Goal: Task Accomplishment & Management: Manage account settings

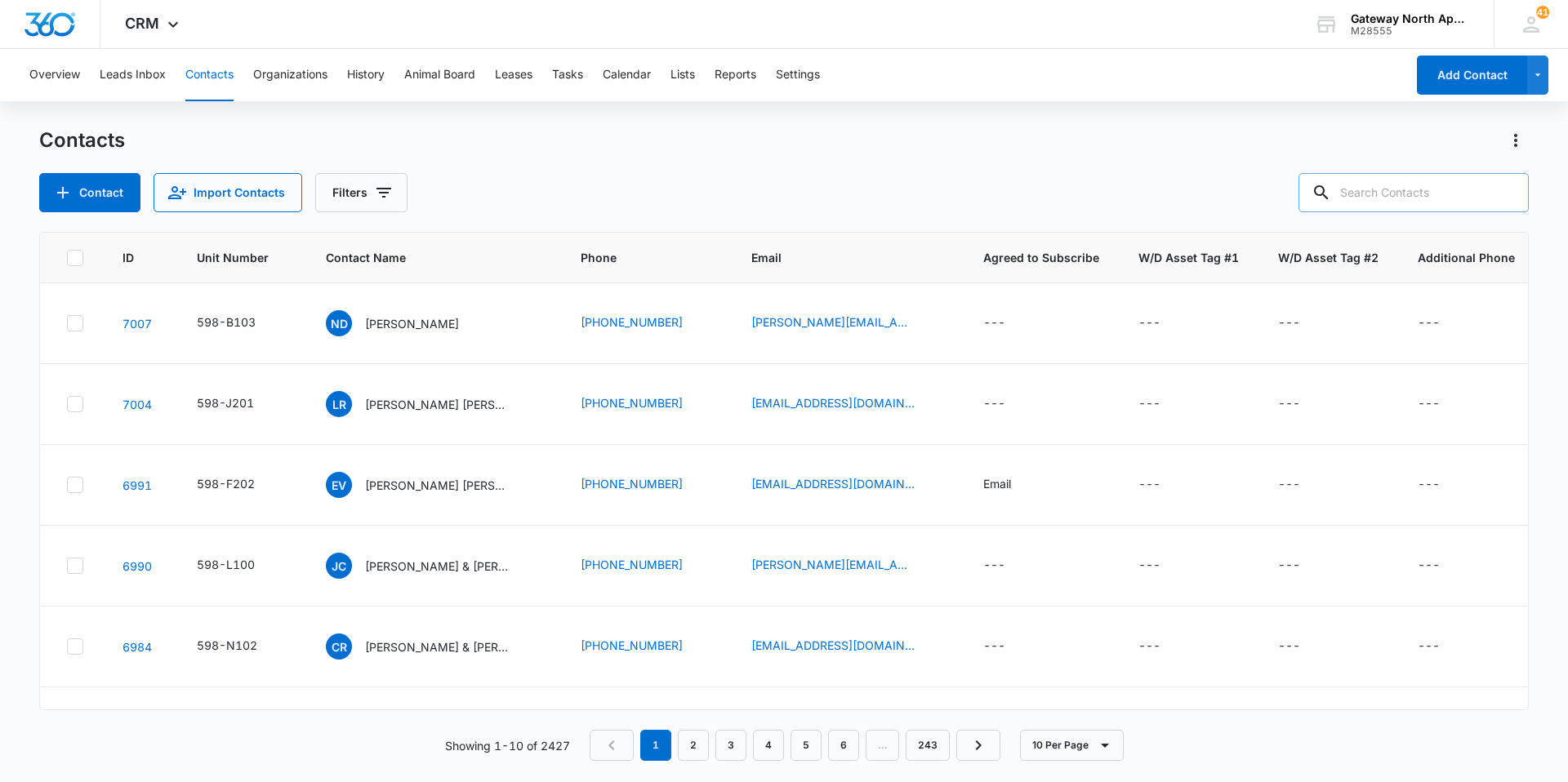
click at [1440, 201] on input "text" at bounding box center [1414, 193] width 230 height 39
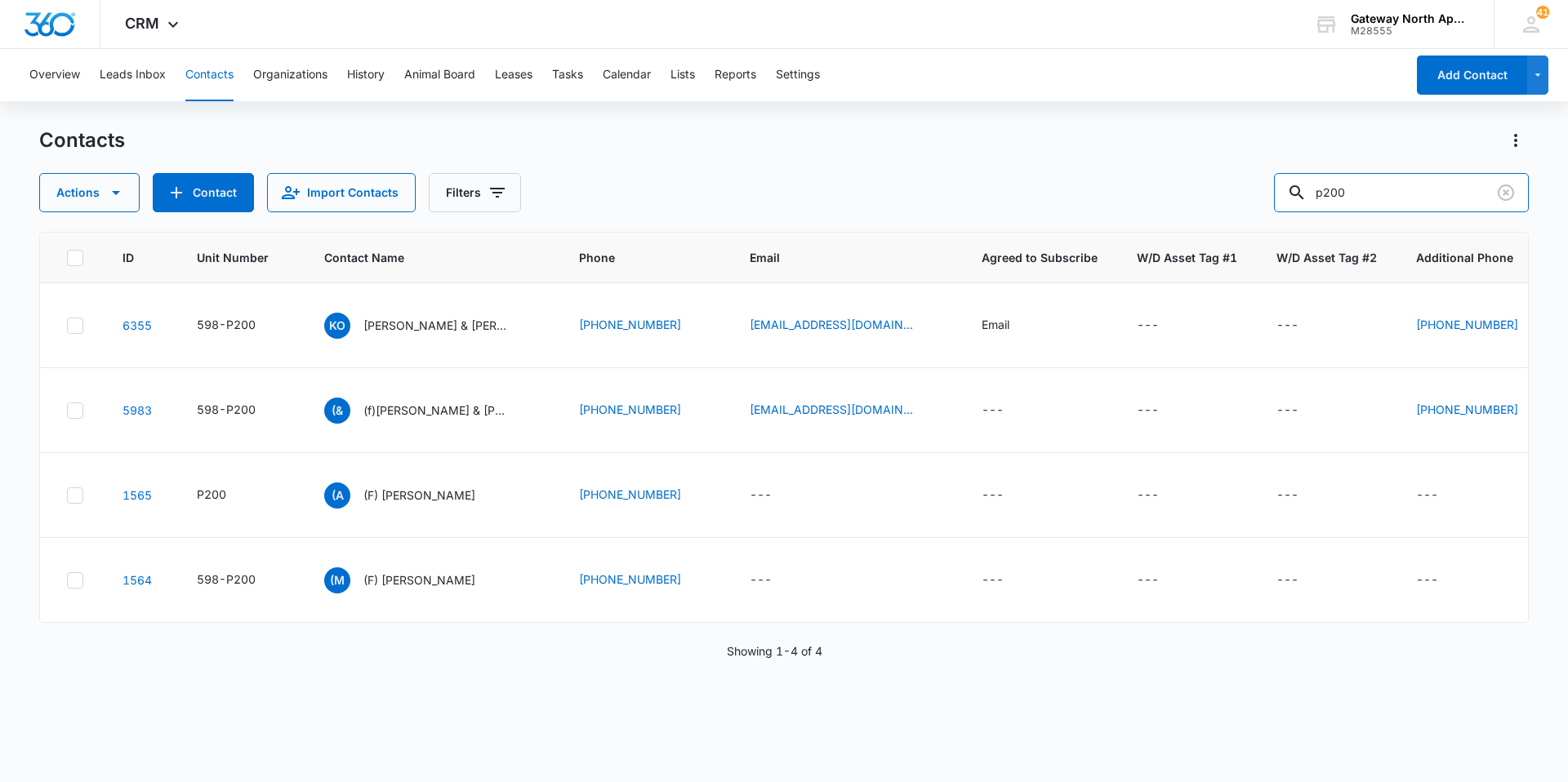
drag, startPoint x: 1379, startPoint y: 194, endPoint x: 1157, endPoint y: 175, distance: 222.8
click at [1153, 175] on div "Actions Contact Import Contacts Filters p200" at bounding box center [784, 193] width 1490 height 39
type input "f202"
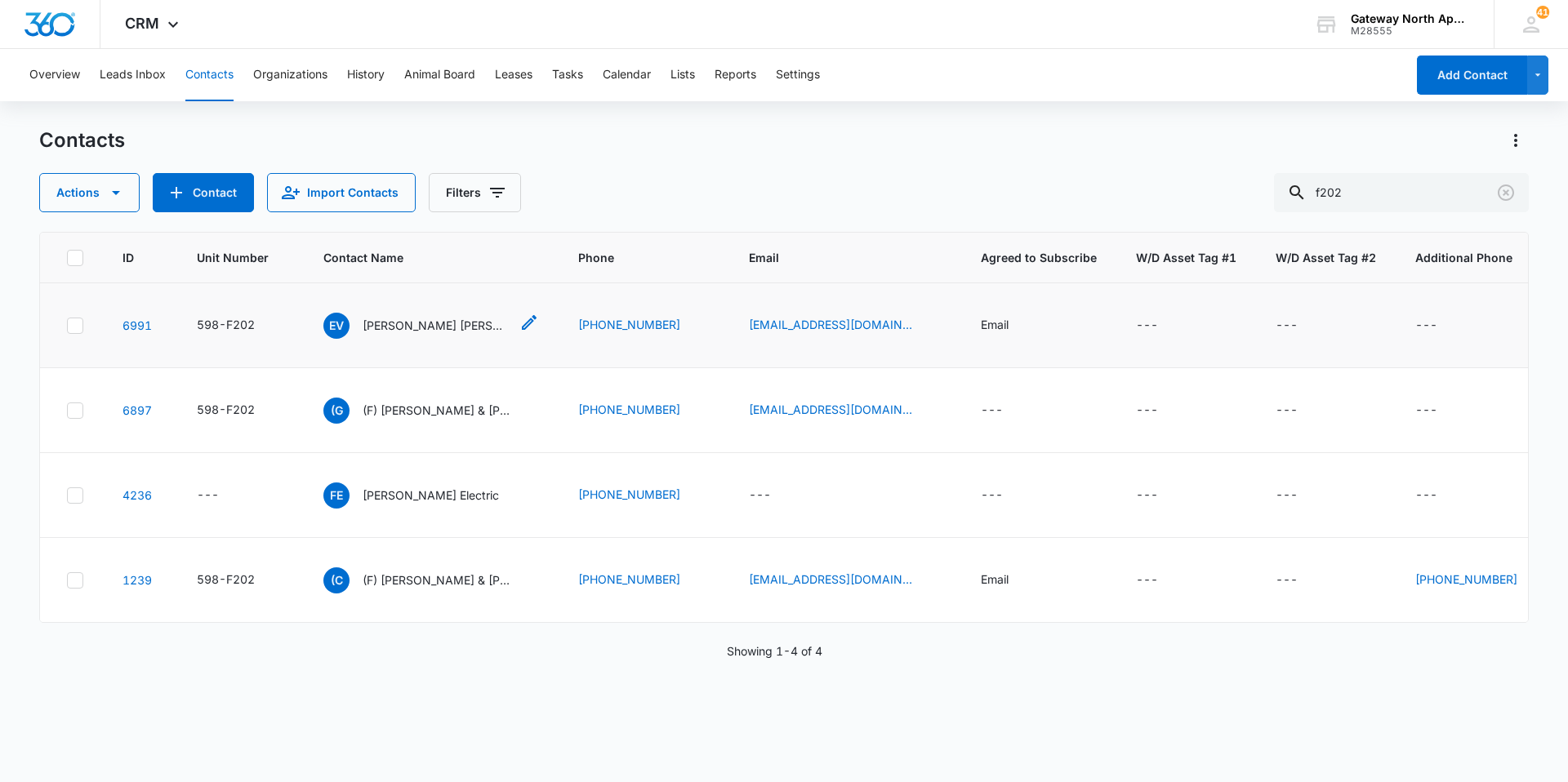
click at [406, 320] on p "[PERSON_NAME] [PERSON_NAME]" at bounding box center [436, 325] width 147 height 18
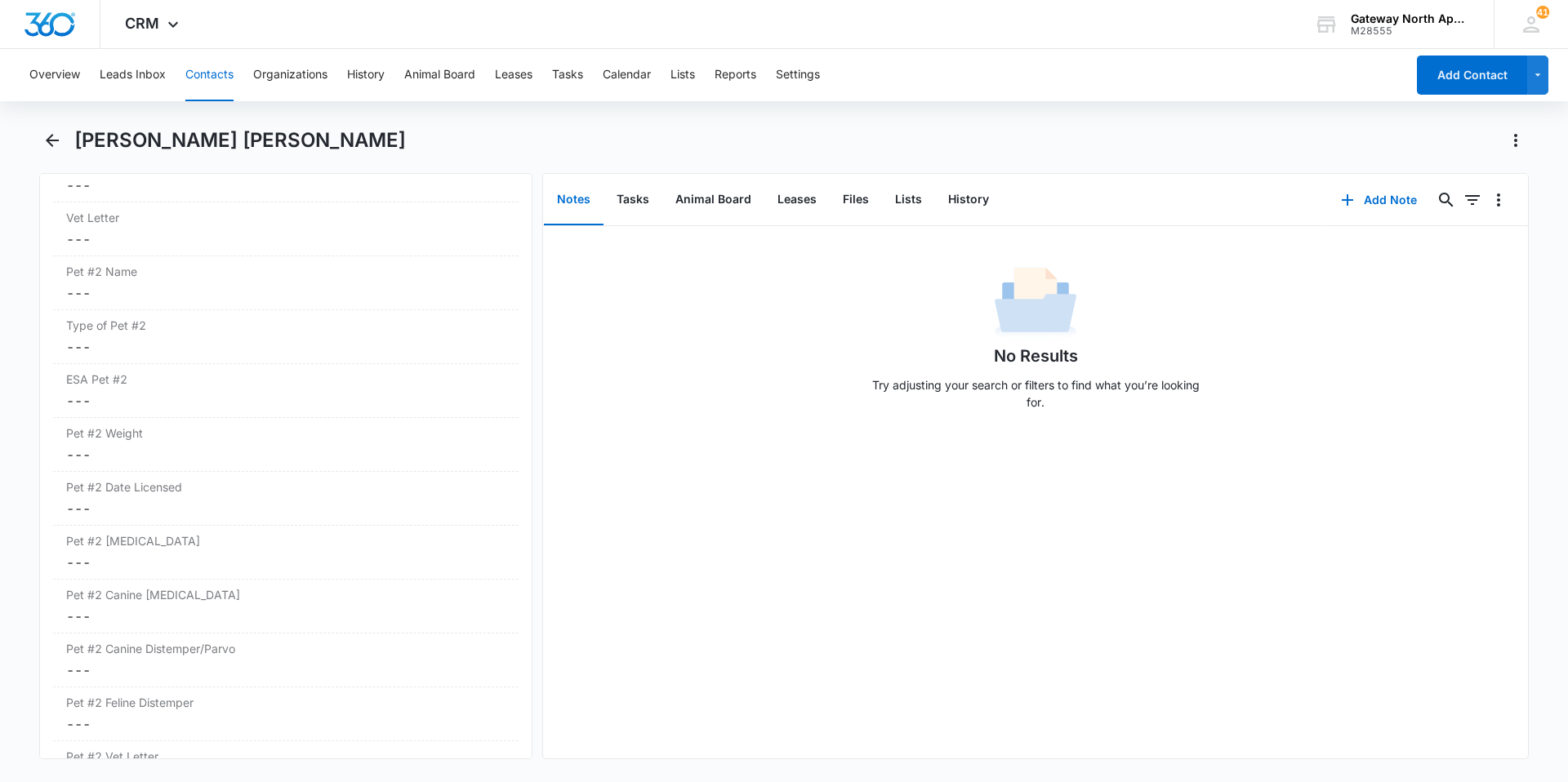
scroll to position [3836, 0]
click at [215, 80] on button "Contacts" at bounding box center [209, 75] width 48 height 53
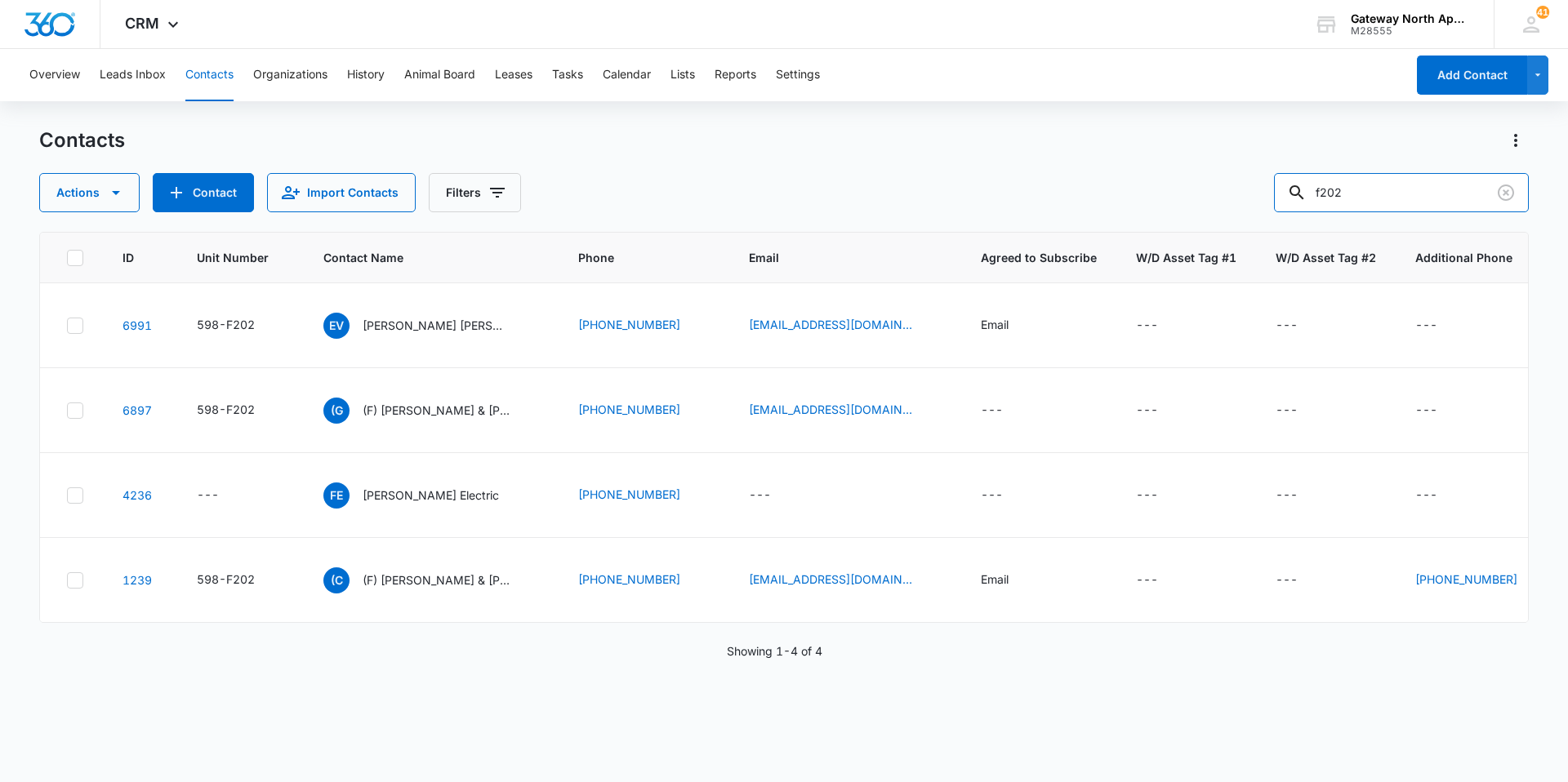
drag, startPoint x: 1405, startPoint y: 195, endPoint x: 1219, endPoint y: 191, distance: 186.0
click at [1219, 191] on div "Actions Contact Import Contacts Filters f202" at bounding box center [784, 193] width 1490 height 39
type input "p305"
click at [419, 323] on p "[PERSON_NAME]" at bounding box center [410, 325] width 94 height 18
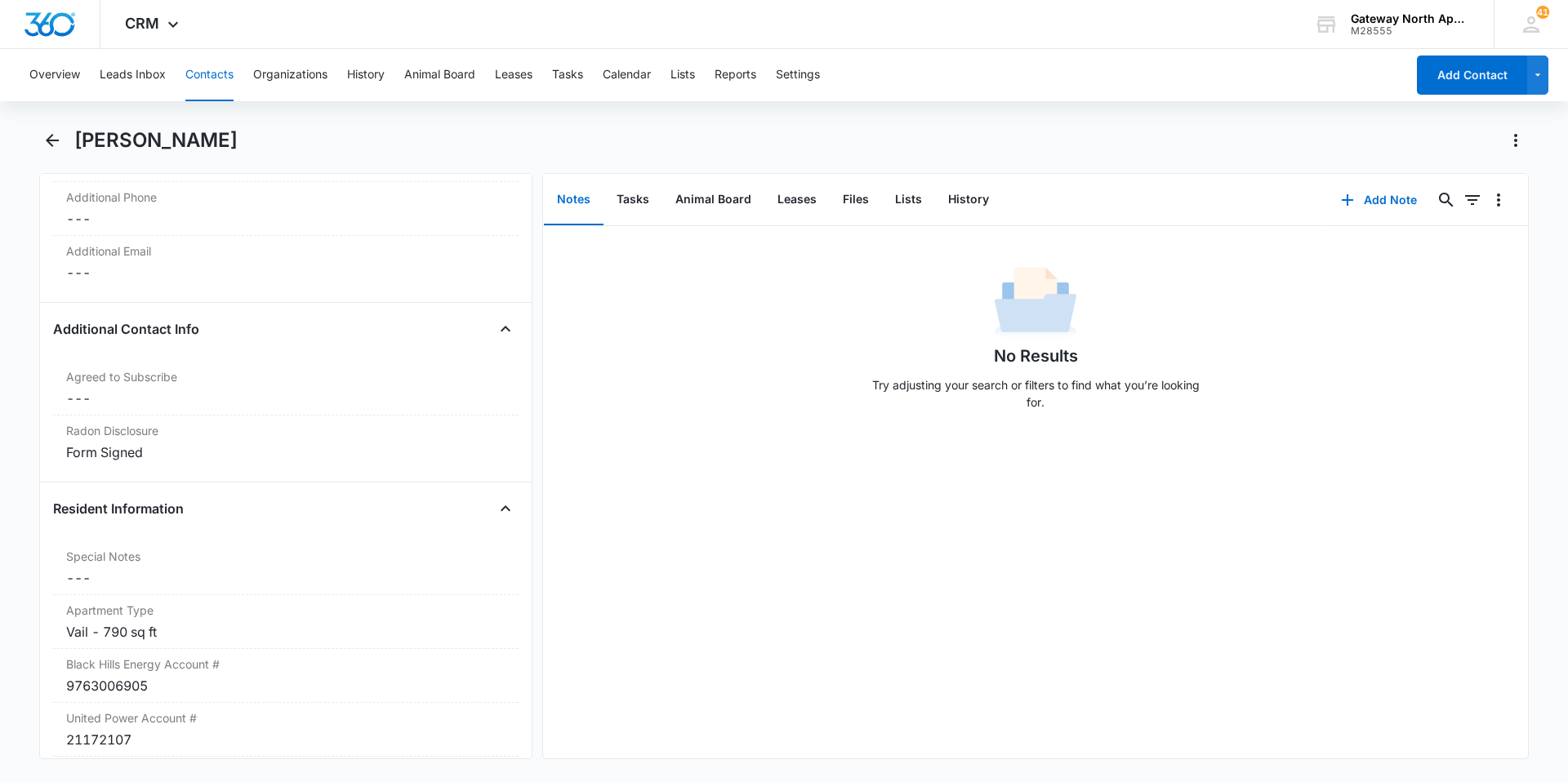
scroll to position [1387, 0]
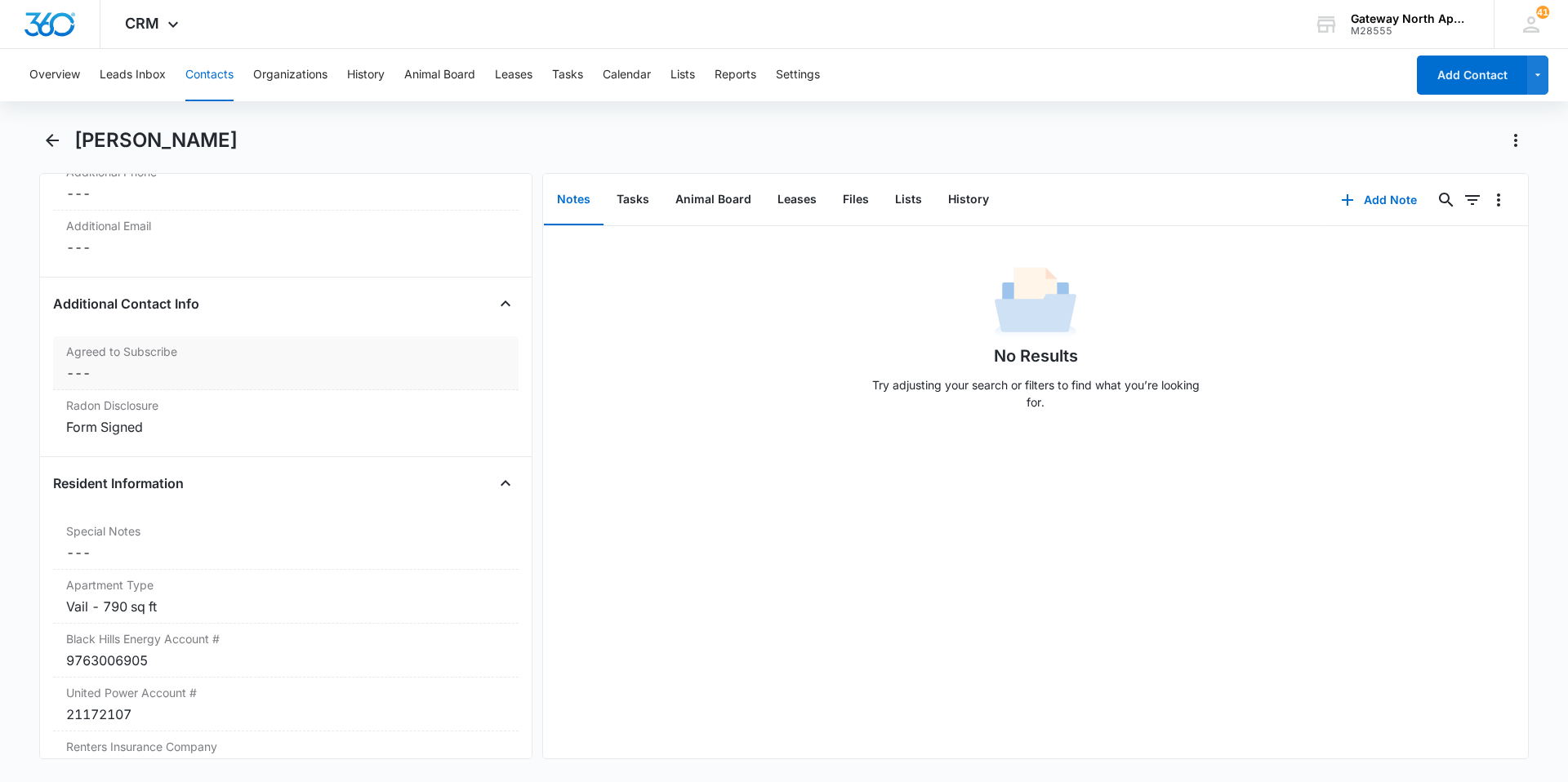
click at [204, 354] on label "Agreed to Subscribe" at bounding box center [285, 351] width 440 height 18
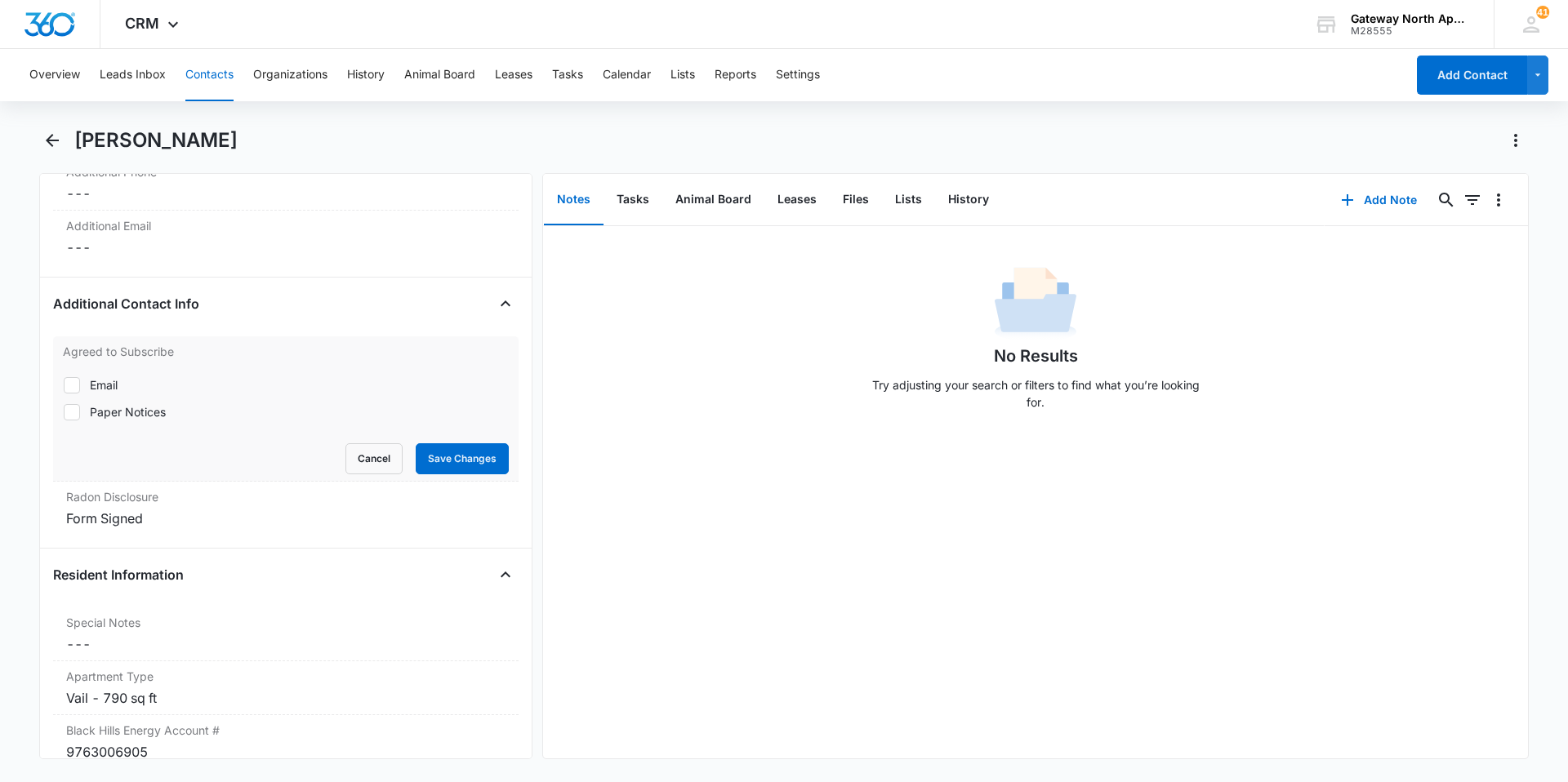
click at [130, 406] on div "Paper Notices" at bounding box center [128, 412] width 76 height 18
click at [63, 411] on input "Paper Notices" at bounding box center [63, 411] width 1 height 1
click at [130, 406] on div "Paper Notices" at bounding box center [128, 412] width 76 height 18
click at [63, 411] on input "Paper Notices" at bounding box center [63, 411] width 1 height 1
checkbox input "false"
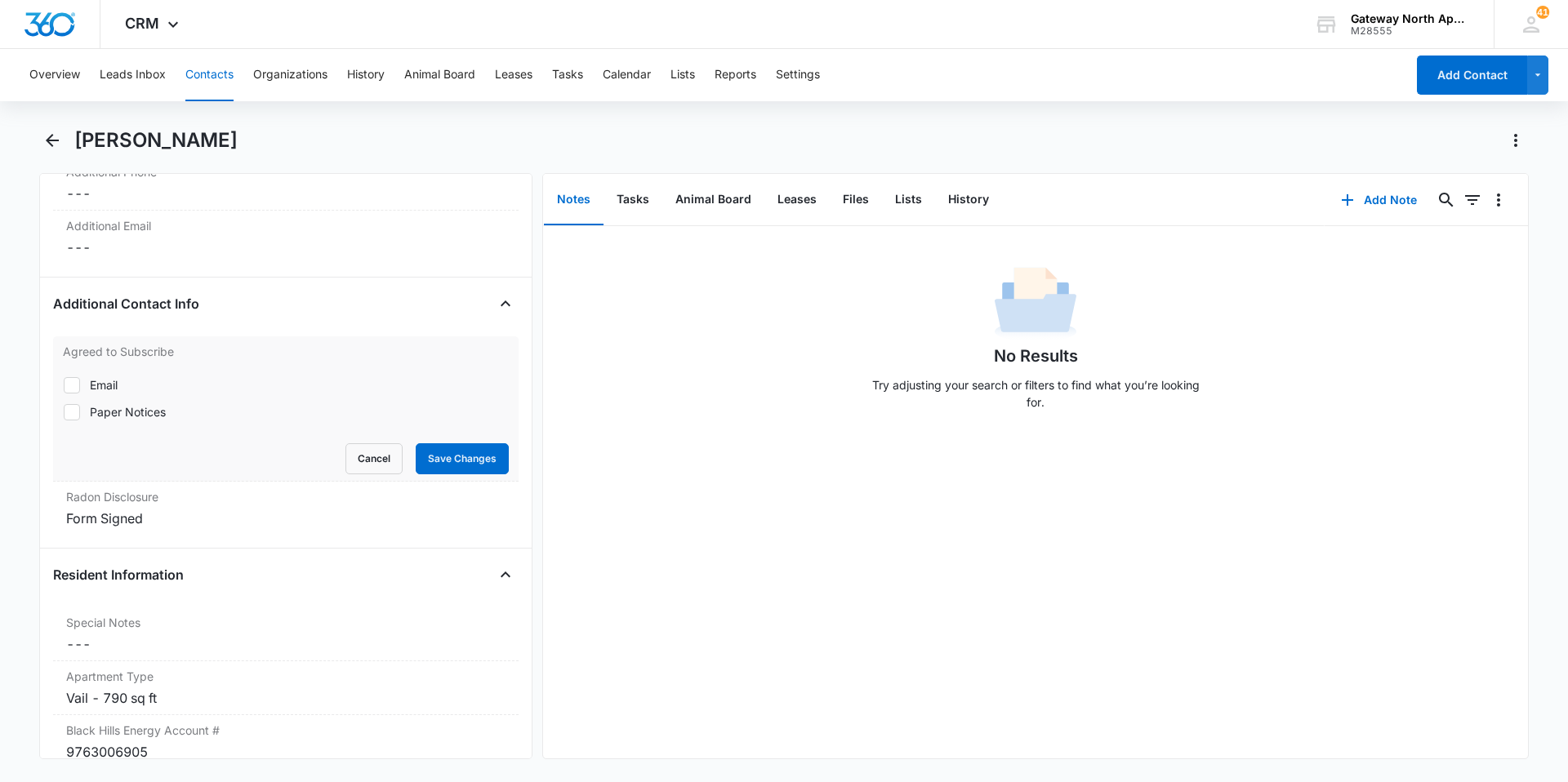
drag, startPoint x: 130, startPoint y: 406, endPoint x: 92, endPoint y: 378, distance: 47.2
click at [92, 378] on div "Email" at bounding box center [103, 384] width 28 height 18
click at [63, 384] on input "Email" at bounding box center [63, 384] width 1 height 1
checkbox input "true"
click at [488, 460] on button "Save Changes" at bounding box center [462, 459] width 93 height 31
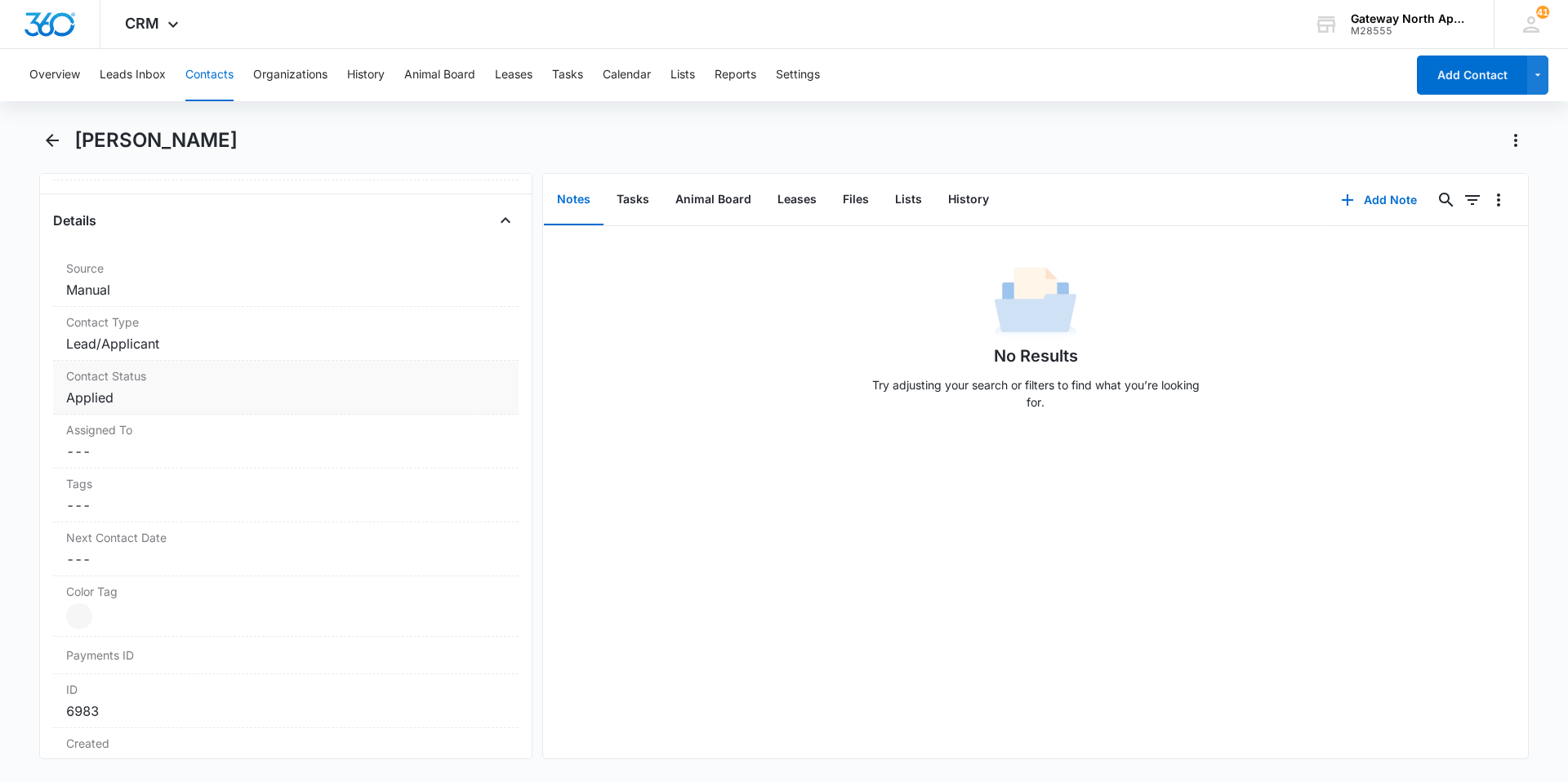
scroll to position [571, 0]
click at [210, 348] on dd "Cancel Save Changes Lead/Applicant" at bounding box center [285, 354] width 440 height 19
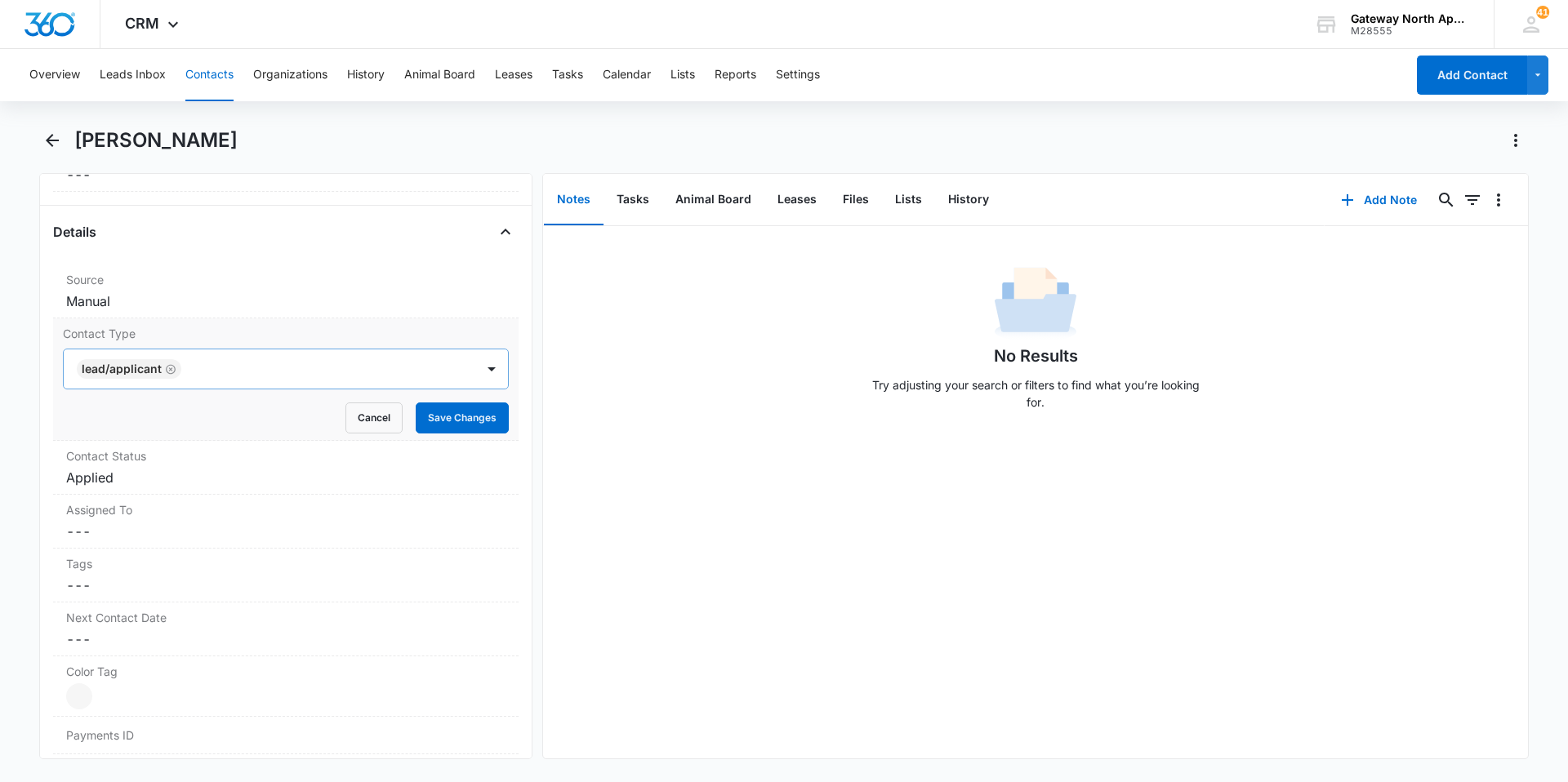
click at [165, 369] on icon "Remove Lead/Applicant" at bounding box center [171, 369] width 12 height 13
click at [197, 375] on div at bounding box center [266, 368] width 375 height 23
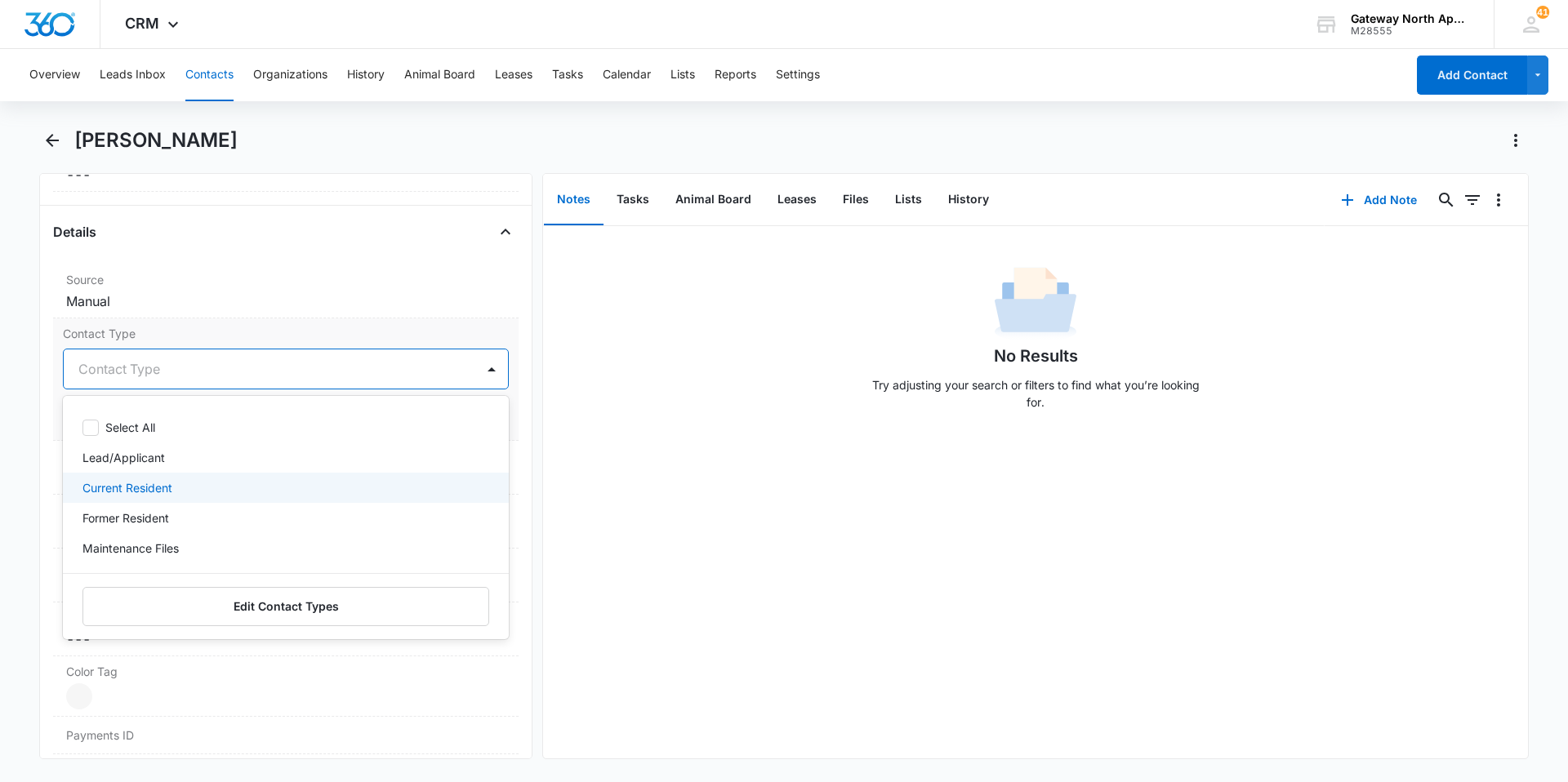
click at [168, 484] on p "Current Resident" at bounding box center [128, 488] width 90 height 18
click at [479, 368] on div at bounding box center [491, 368] width 26 height 26
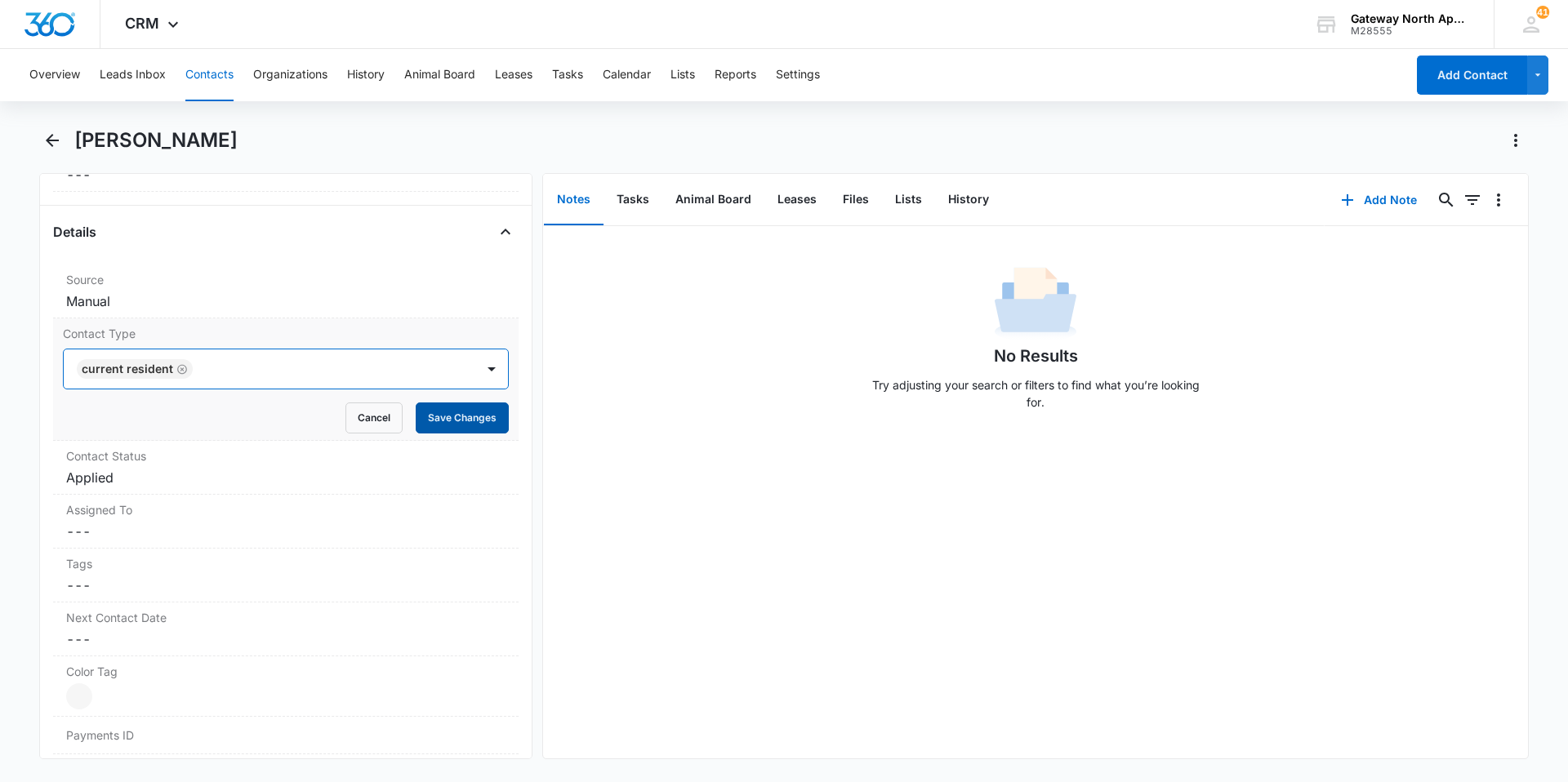
click at [462, 424] on button "Save Changes" at bounding box center [462, 418] width 93 height 31
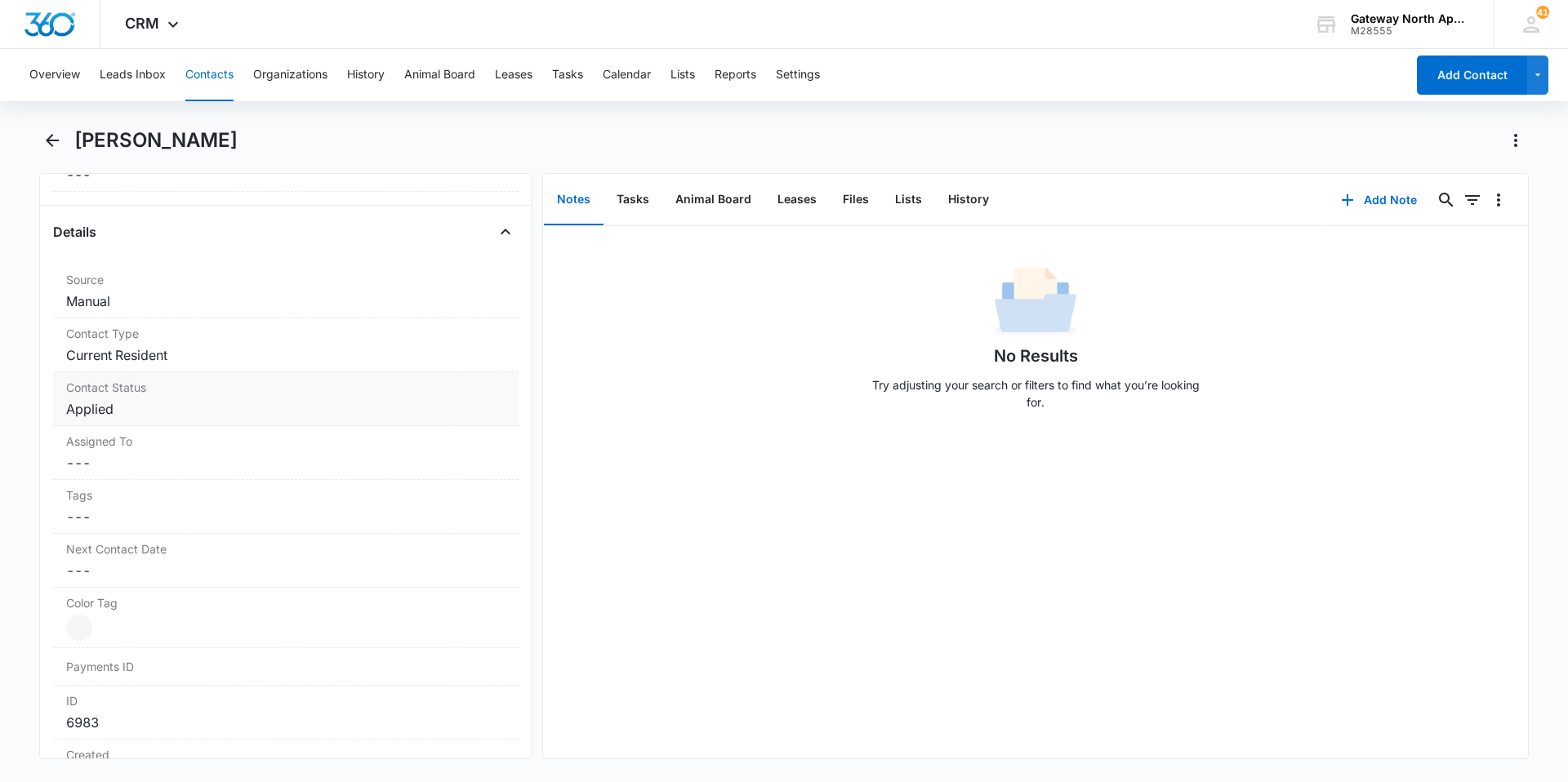
click at [163, 408] on dd "Cancel Save Changes Applied" at bounding box center [285, 409] width 440 height 19
click at [129, 422] on icon "Remove Applied" at bounding box center [133, 423] width 12 height 13
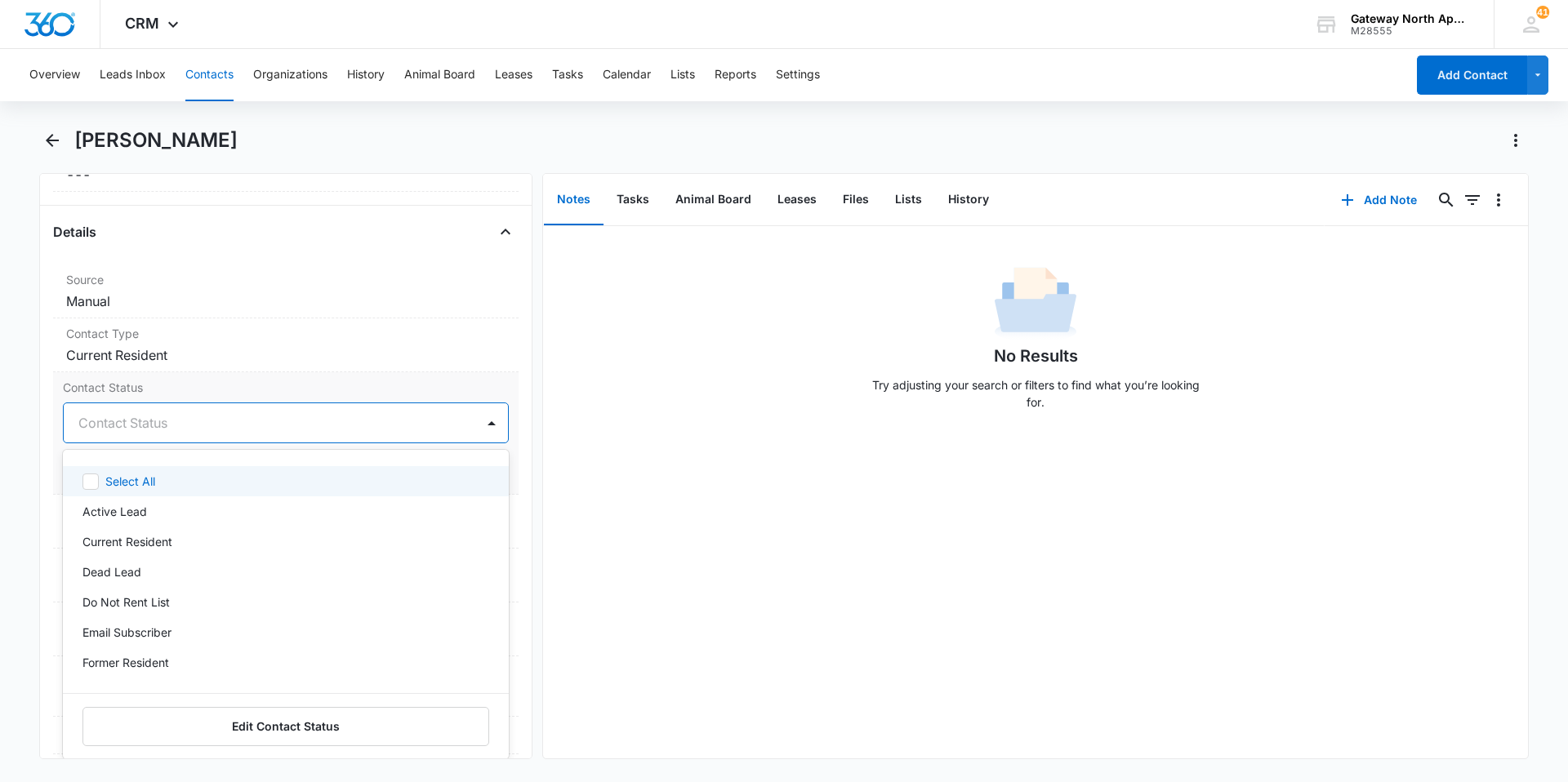
click at [158, 429] on div at bounding box center [266, 422] width 375 height 23
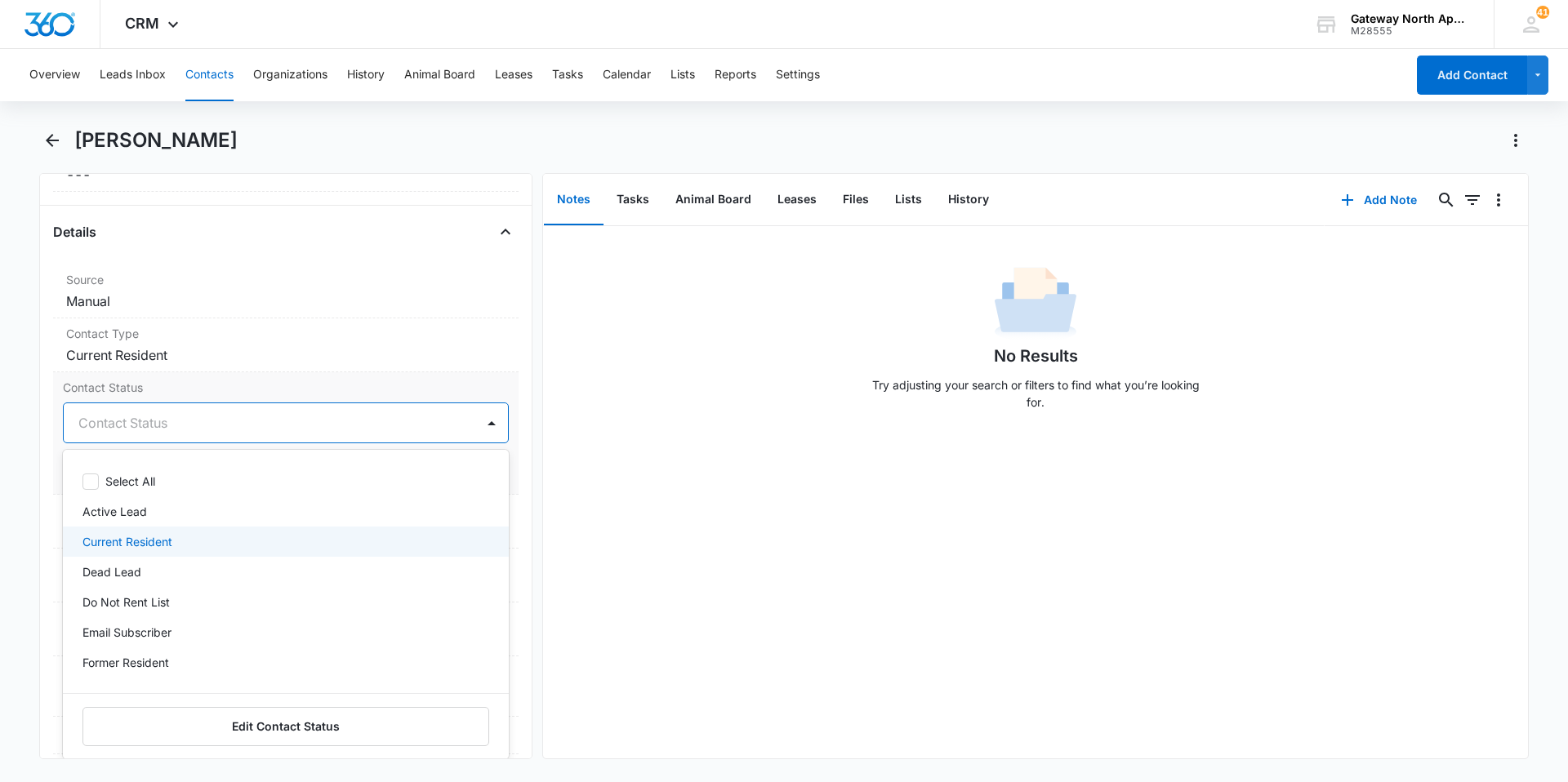
click at [143, 531] on div "Current Resident" at bounding box center [285, 541] width 445 height 30
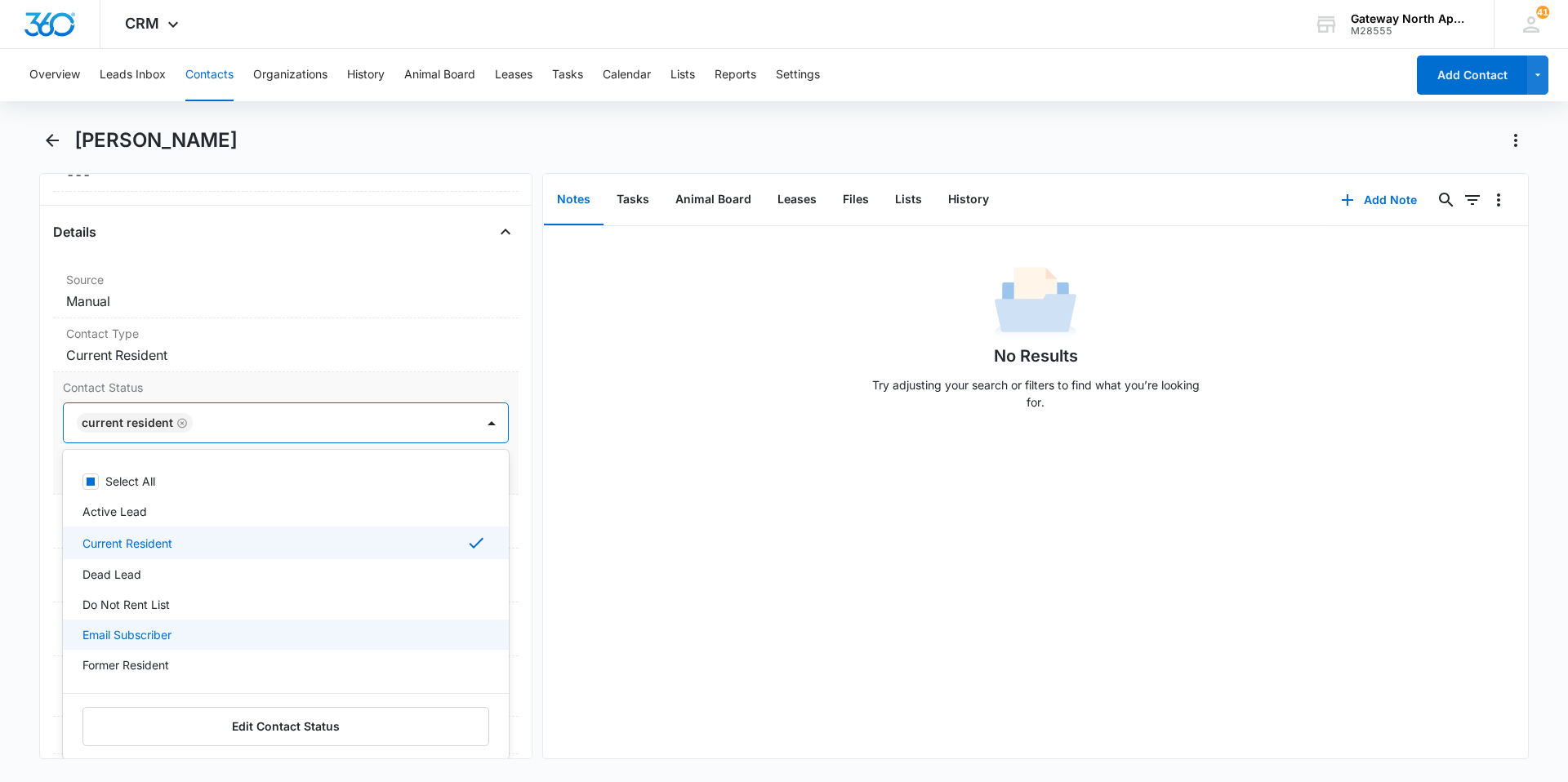
click at [157, 628] on p "Email Subscriber" at bounding box center [127, 634] width 89 height 18
click at [486, 418] on div at bounding box center [491, 422] width 26 height 26
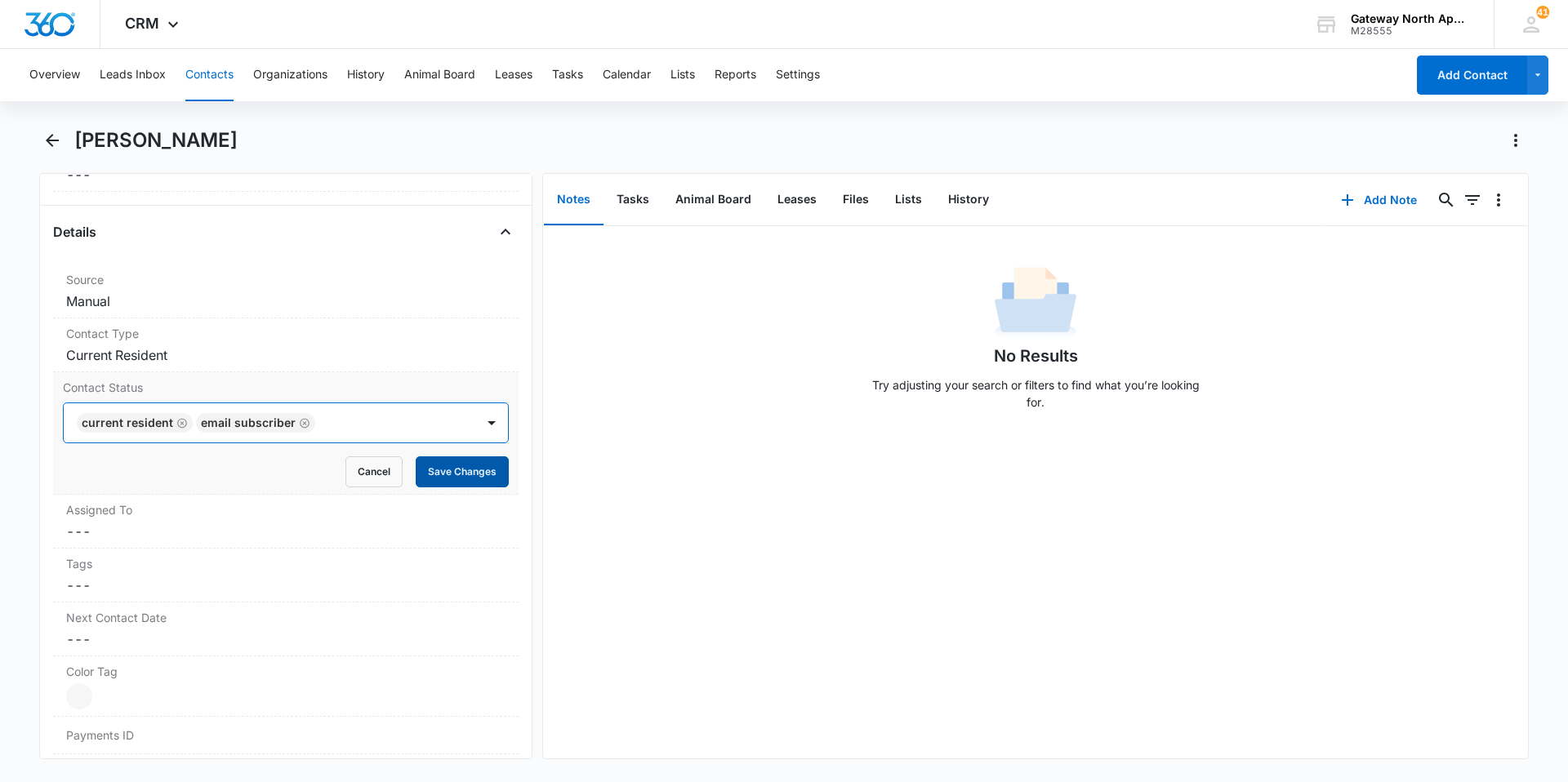
click at [473, 469] on button "Save Changes" at bounding box center [462, 471] width 93 height 31
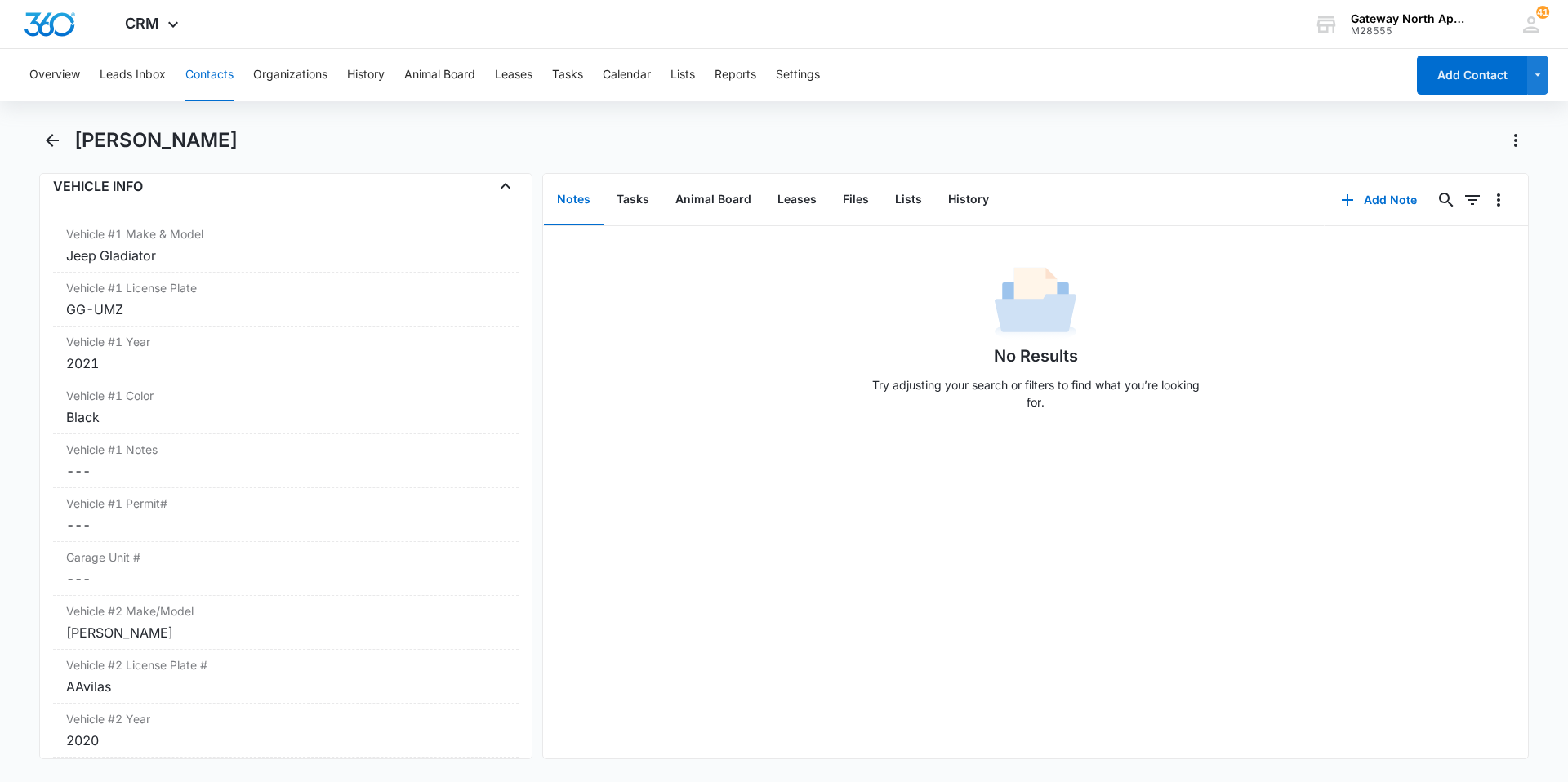
scroll to position [2461, 0]
click at [167, 510] on dd "Cancel Save Changes ---" at bounding box center [285, 519] width 440 height 19
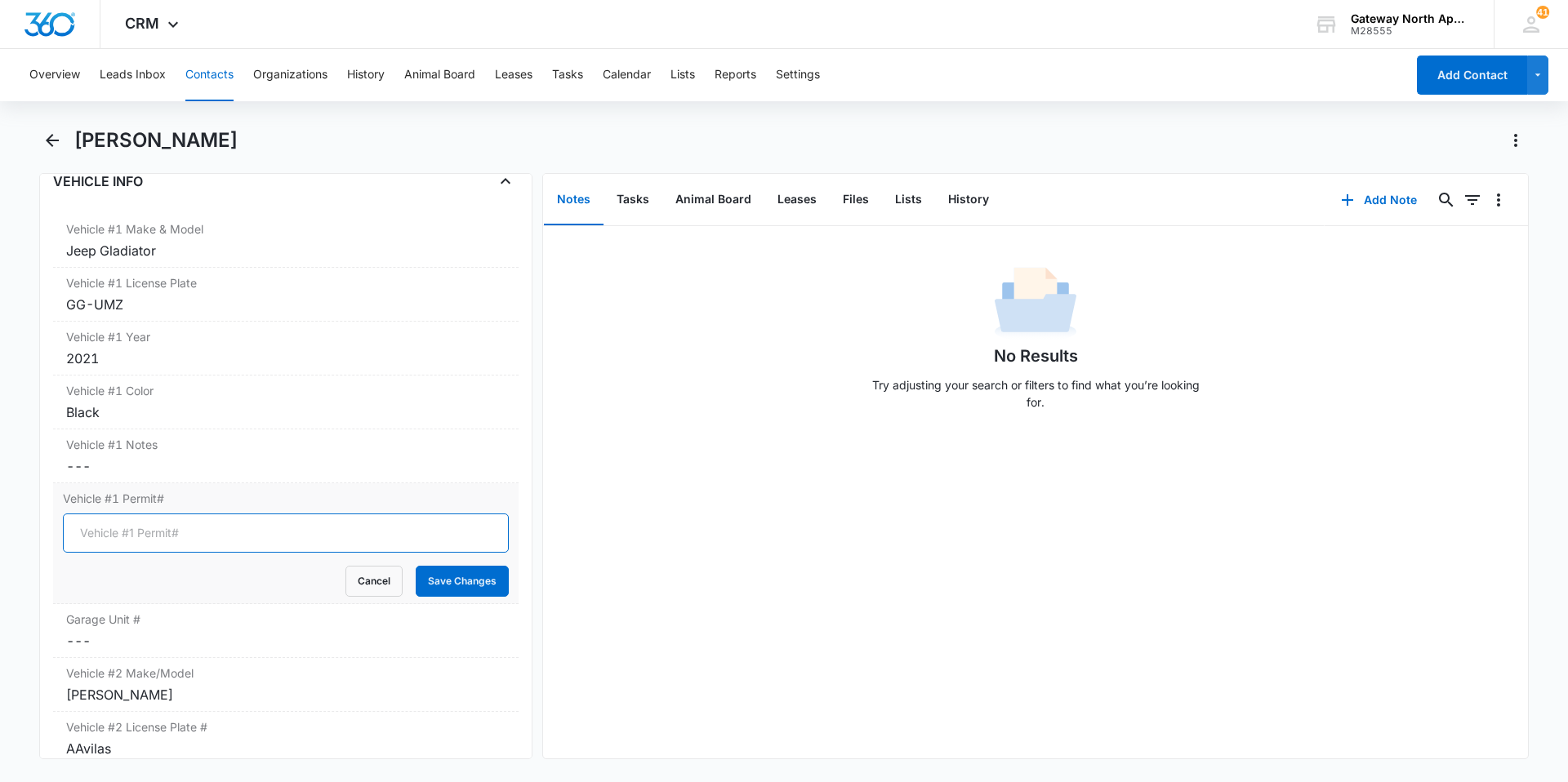
click at [150, 534] on input "Vehicle #1 Permit#" at bounding box center [285, 533] width 445 height 39
type input "WH-3060"
click at [450, 582] on button "Save Changes" at bounding box center [462, 580] width 93 height 31
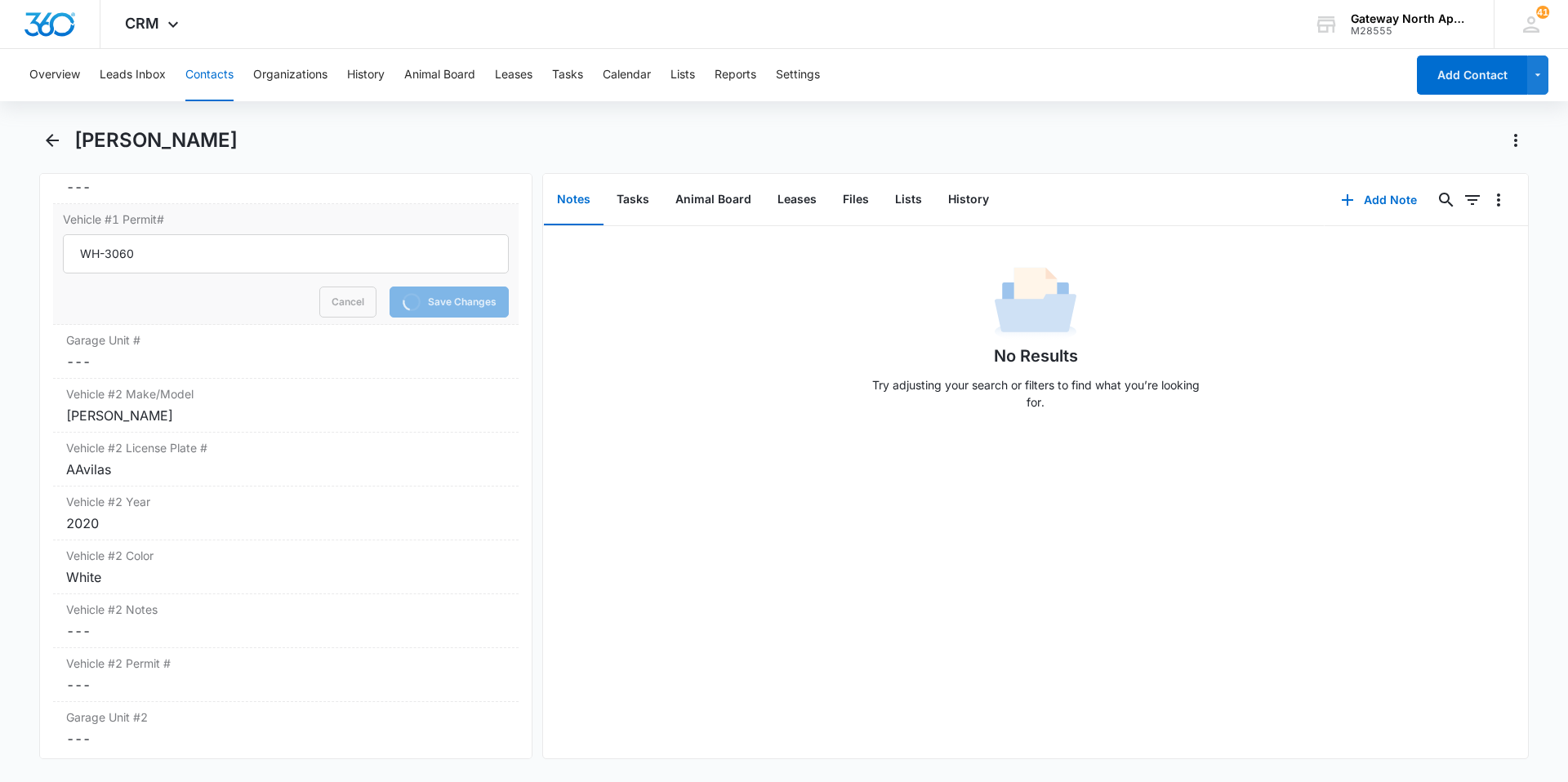
scroll to position [2870, 0]
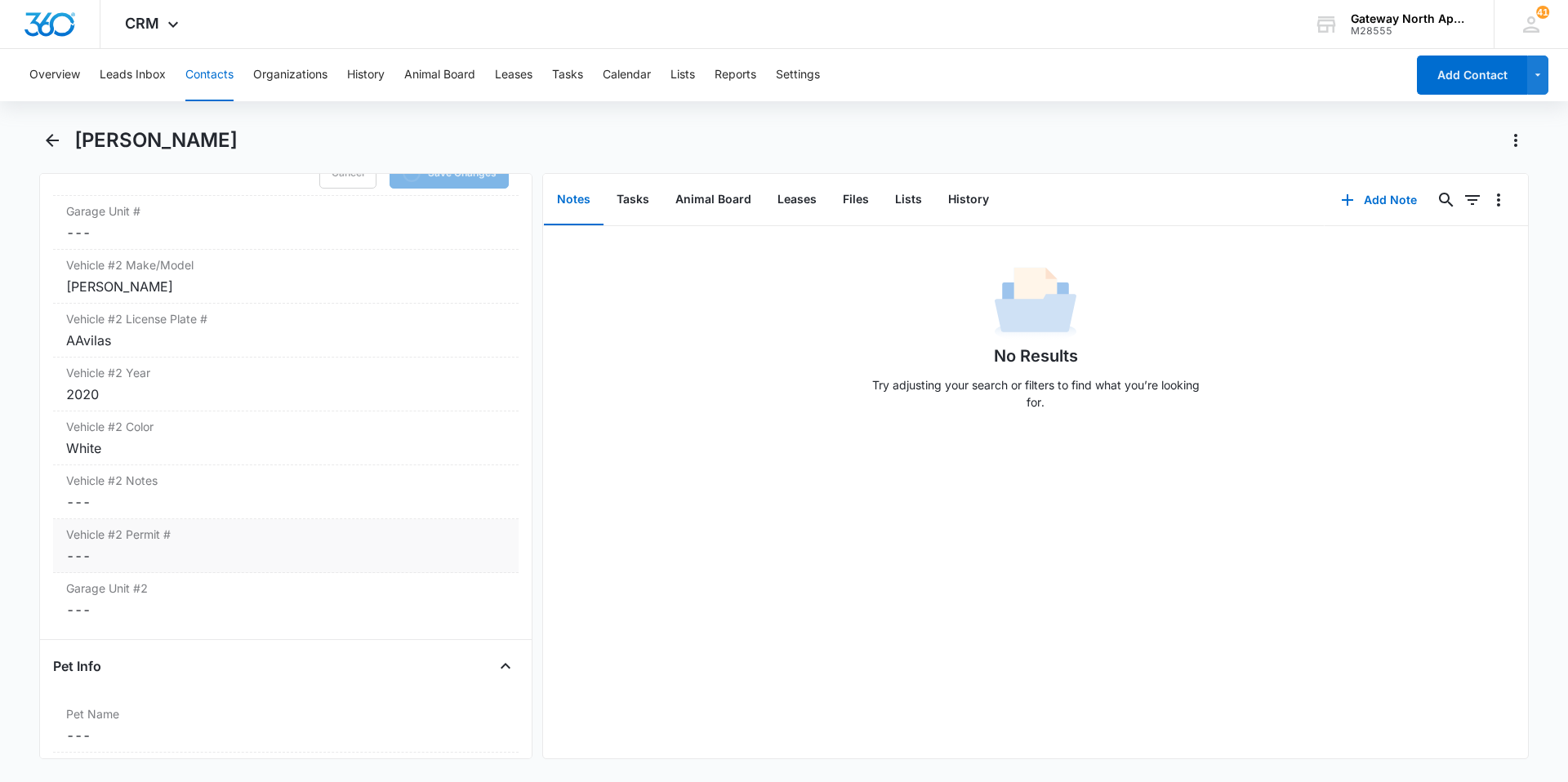
click at [138, 552] on dd "Cancel Save Changes ---" at bounding box center [285, 555] width 440 height 19
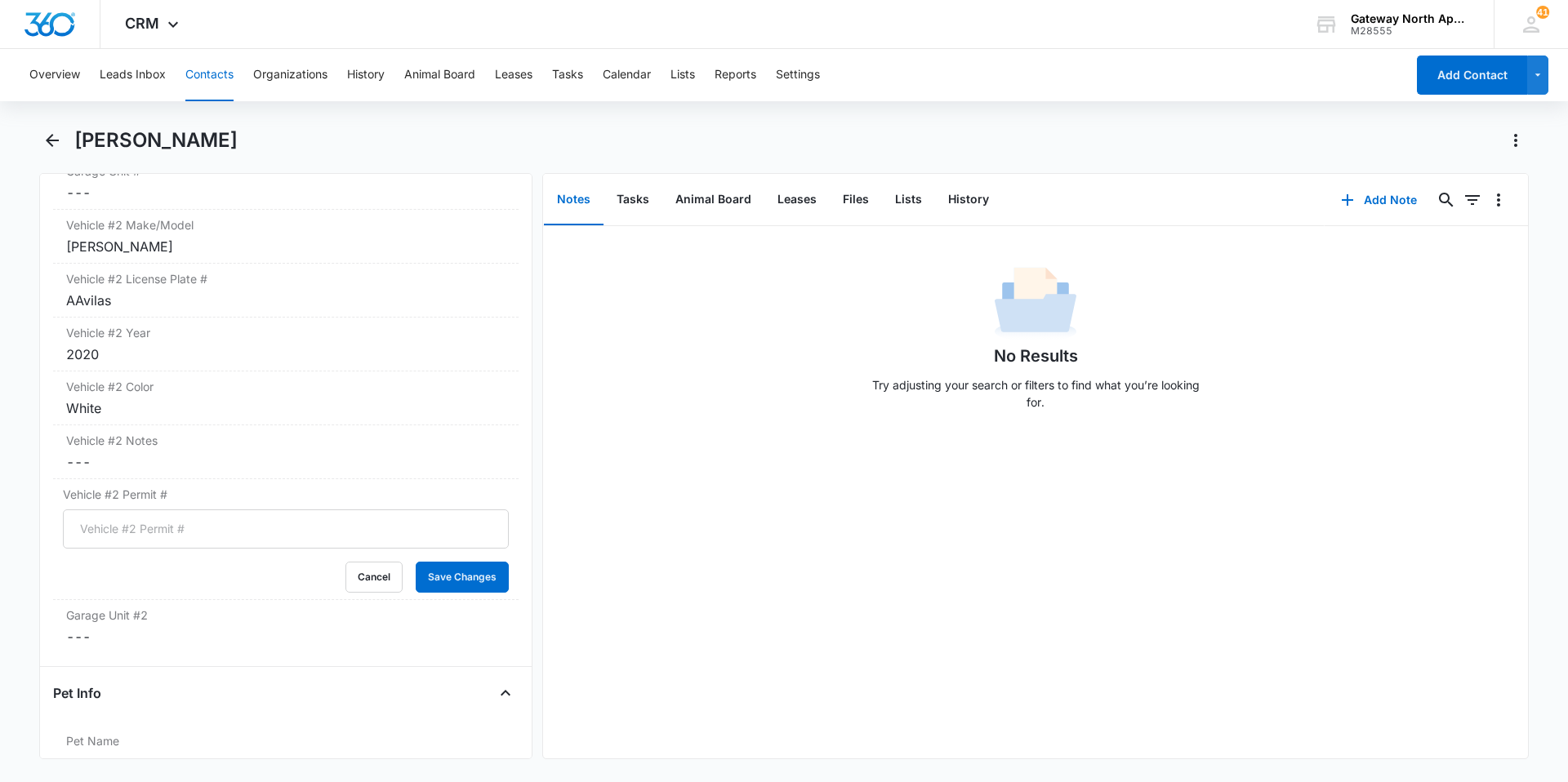
click at [136, 567] on div "Cancel Save Changes" at bounding box center [285, 577] width 445 height 31
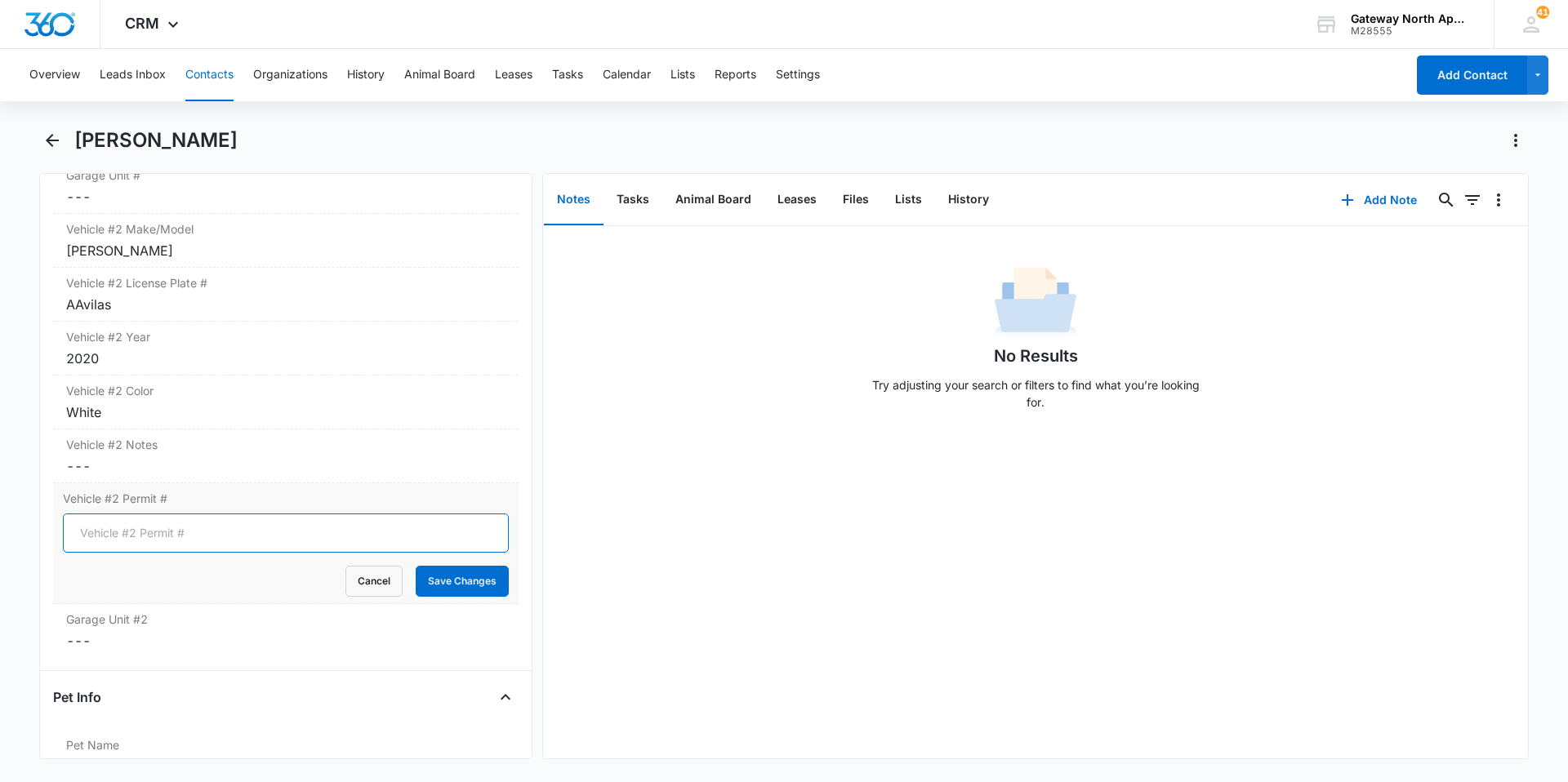
click at [135, 534] on input "Vehicle #2 Permit #" at bounding box center [285, 533] width 445 height 39
type input "WH-3059"
click at [445, 584] on button "Save Changes" at bounding box center [462, 580] width 93 height 31
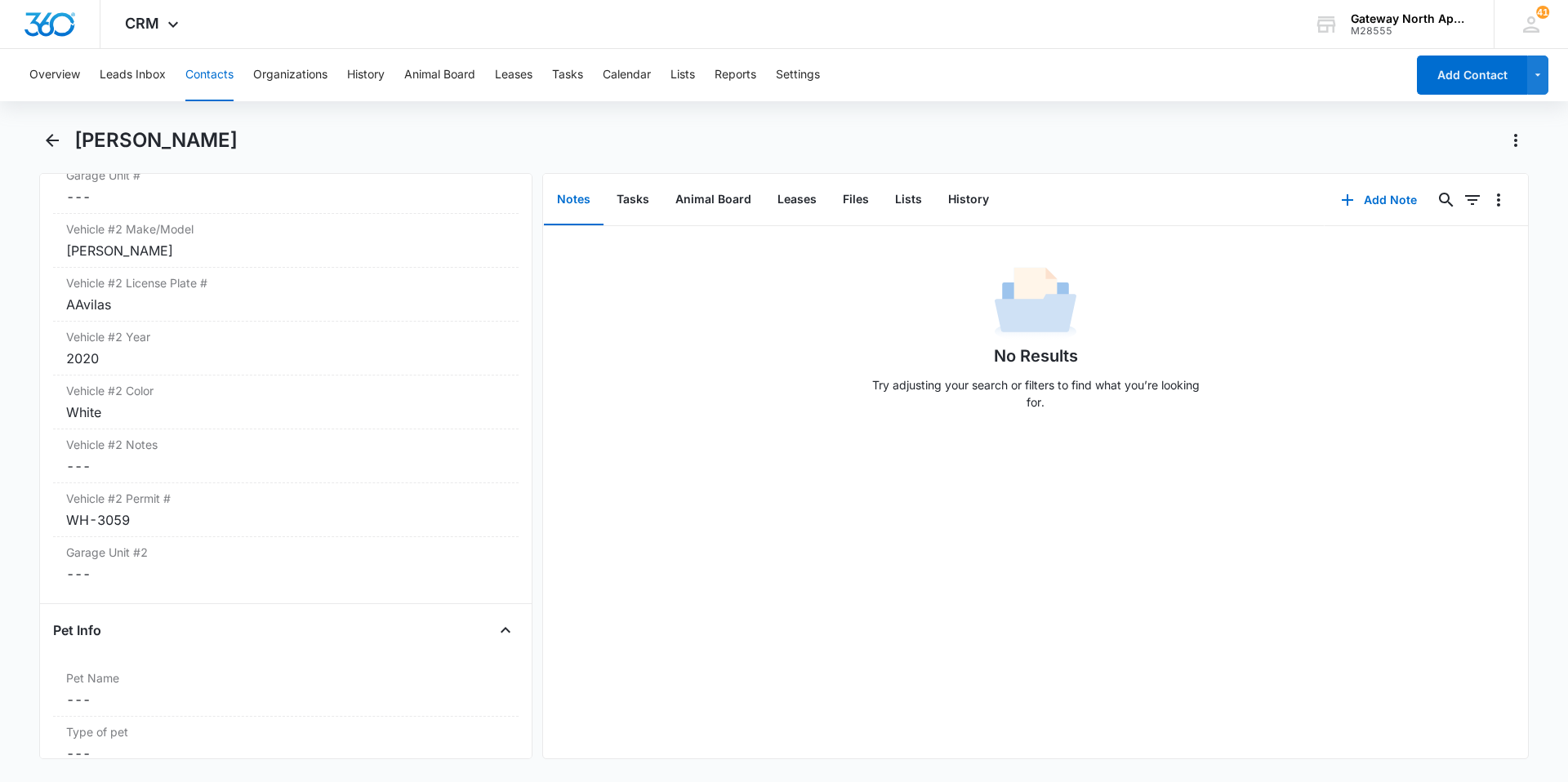
click at [202, 76] on button "Contacts" at bounding box center [209, 75] width 48 height 53
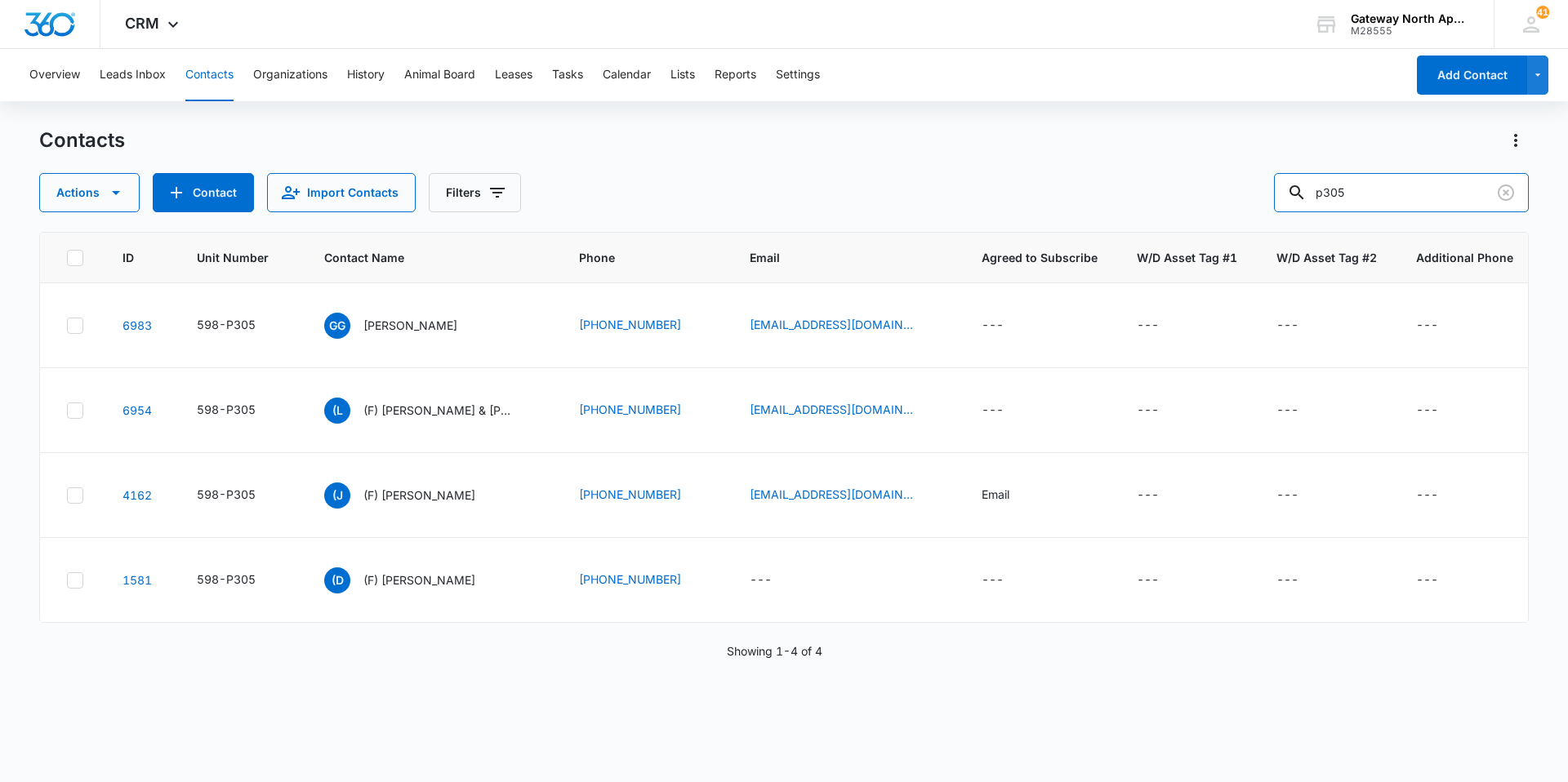
drag, startPoint x: 1371, startPoint y: 192, endPoint x: 1185, endPoint y: 186, distance: 186.1
click at [1185, 186] on div "Actions Contact Import Contacts Filters p305" at bounding box center [784, 193] width 1490 height 39
type input "c302"
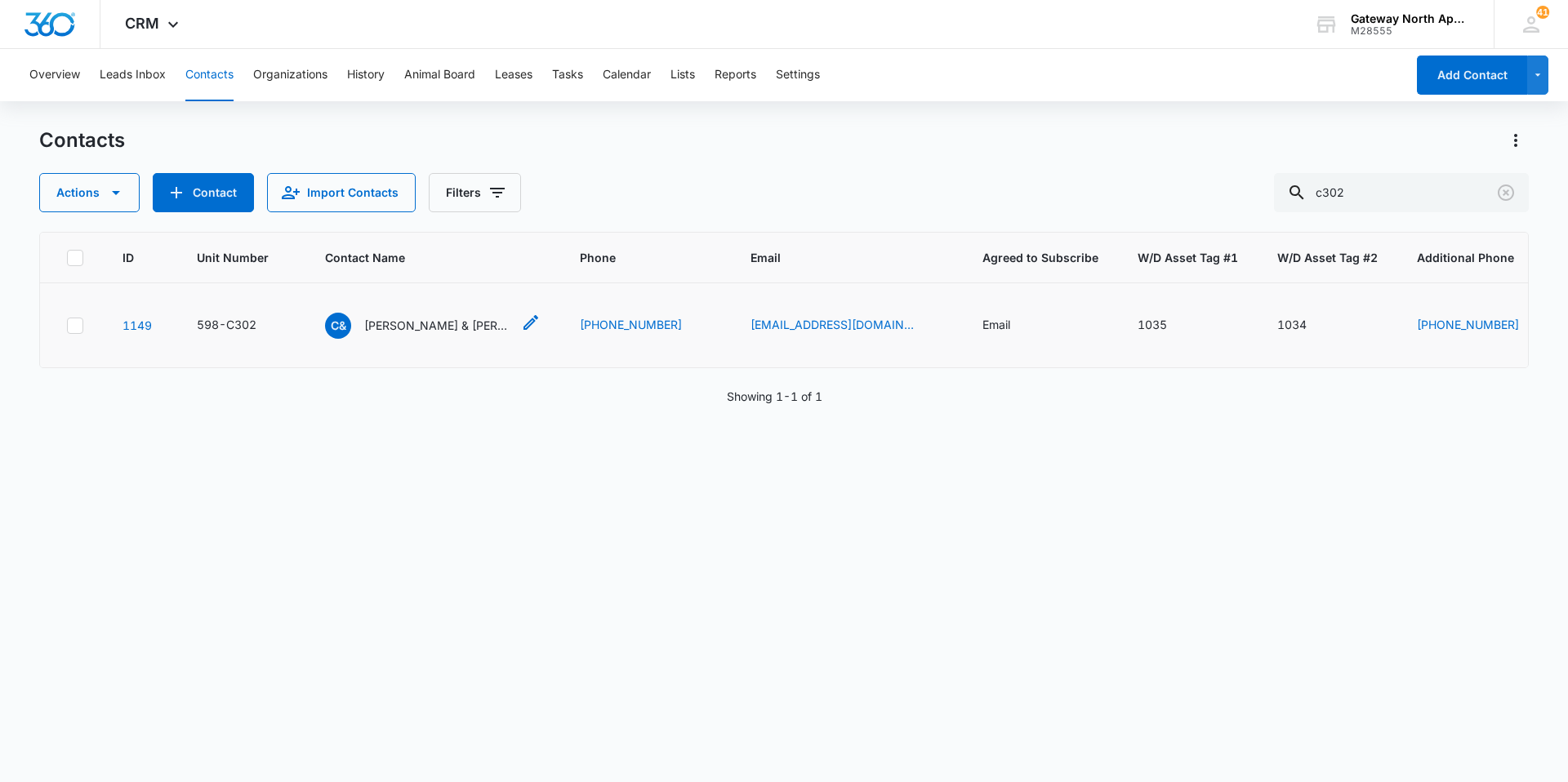
click at [436, 316] on div "C& [PERSON_NAME] & [PERSON_NAME]" at bounding box center [418, 325] width 186 height 26
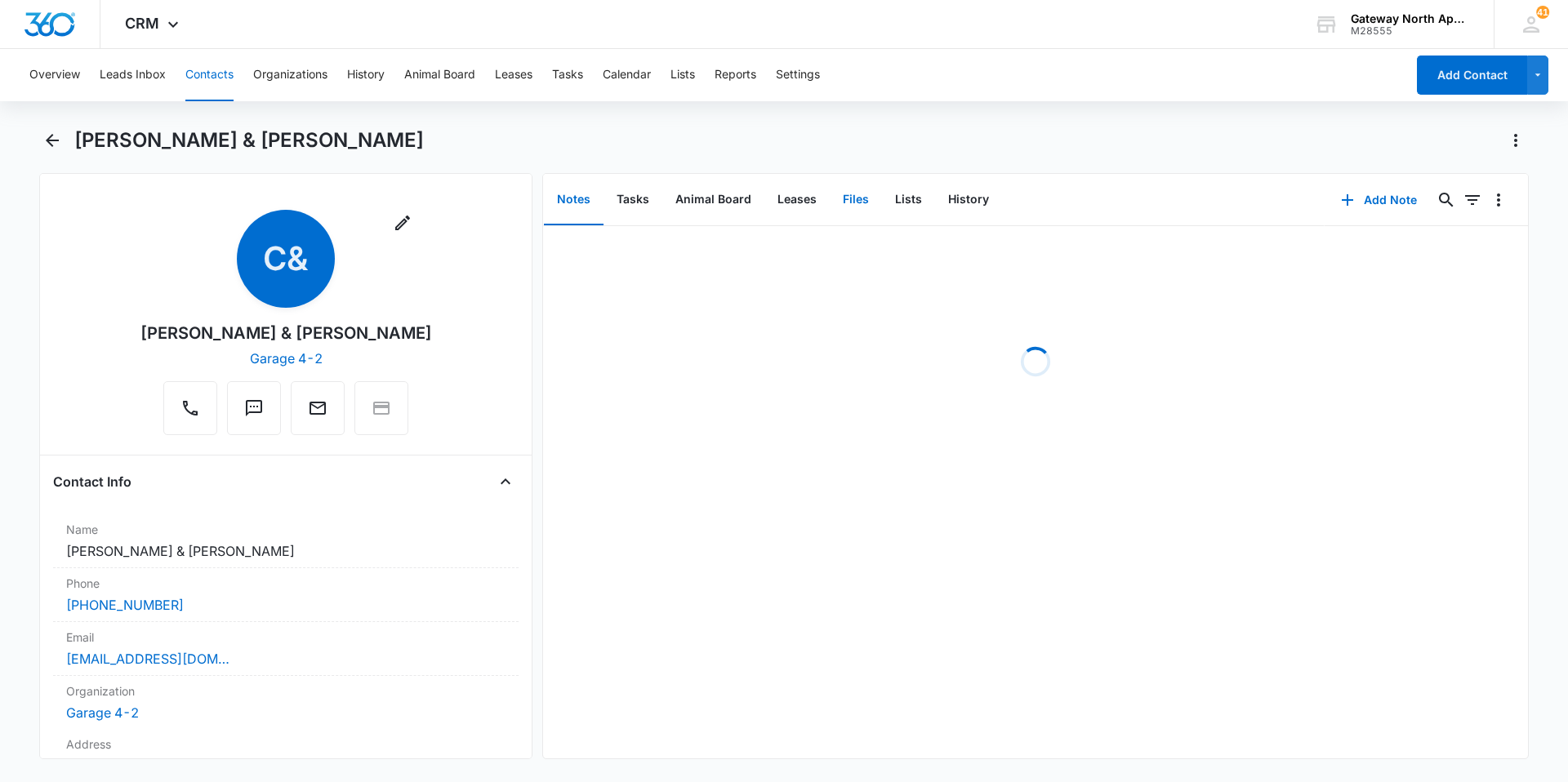
click at [857, 185] on button "Files" at bounding box center [856, 199] width 53 height 51
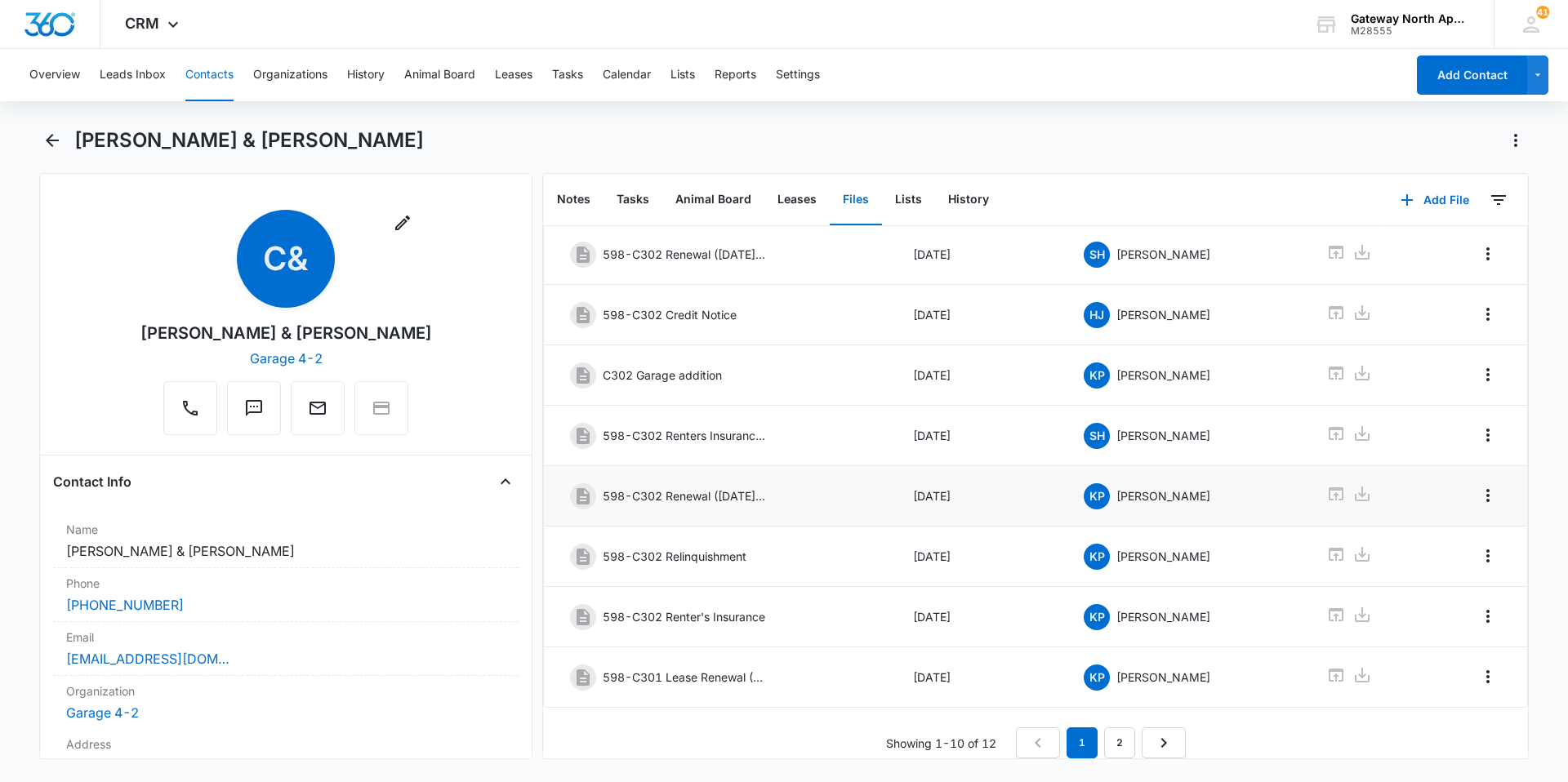
scroll to position [218, 0]
click at [1104, 736] on link "2" at bounding box center [1119, 742] width 31 height 31
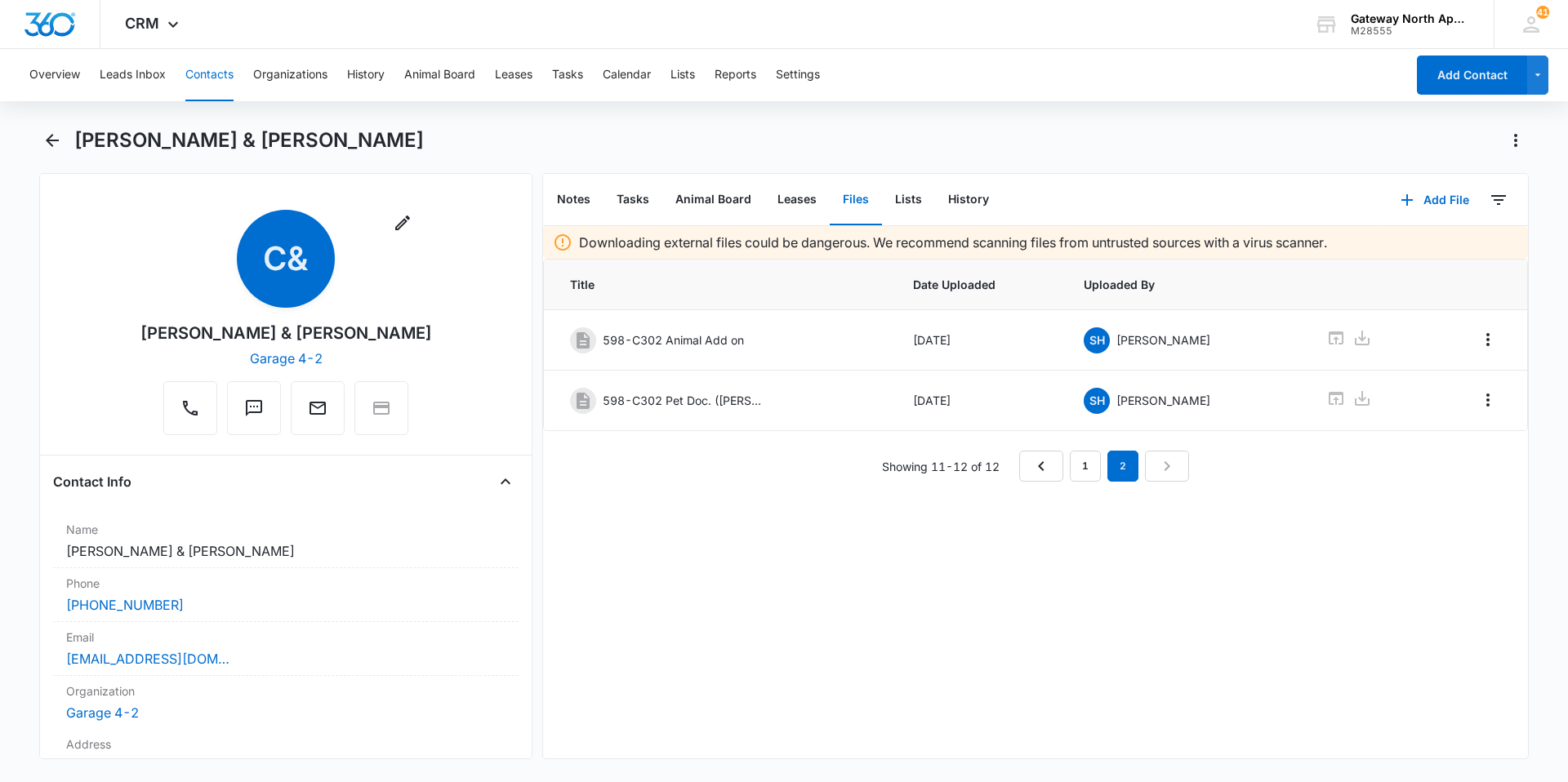
click at [208, 76] on button "Contacts" at bounding box center [209, 75] width 48 height 53
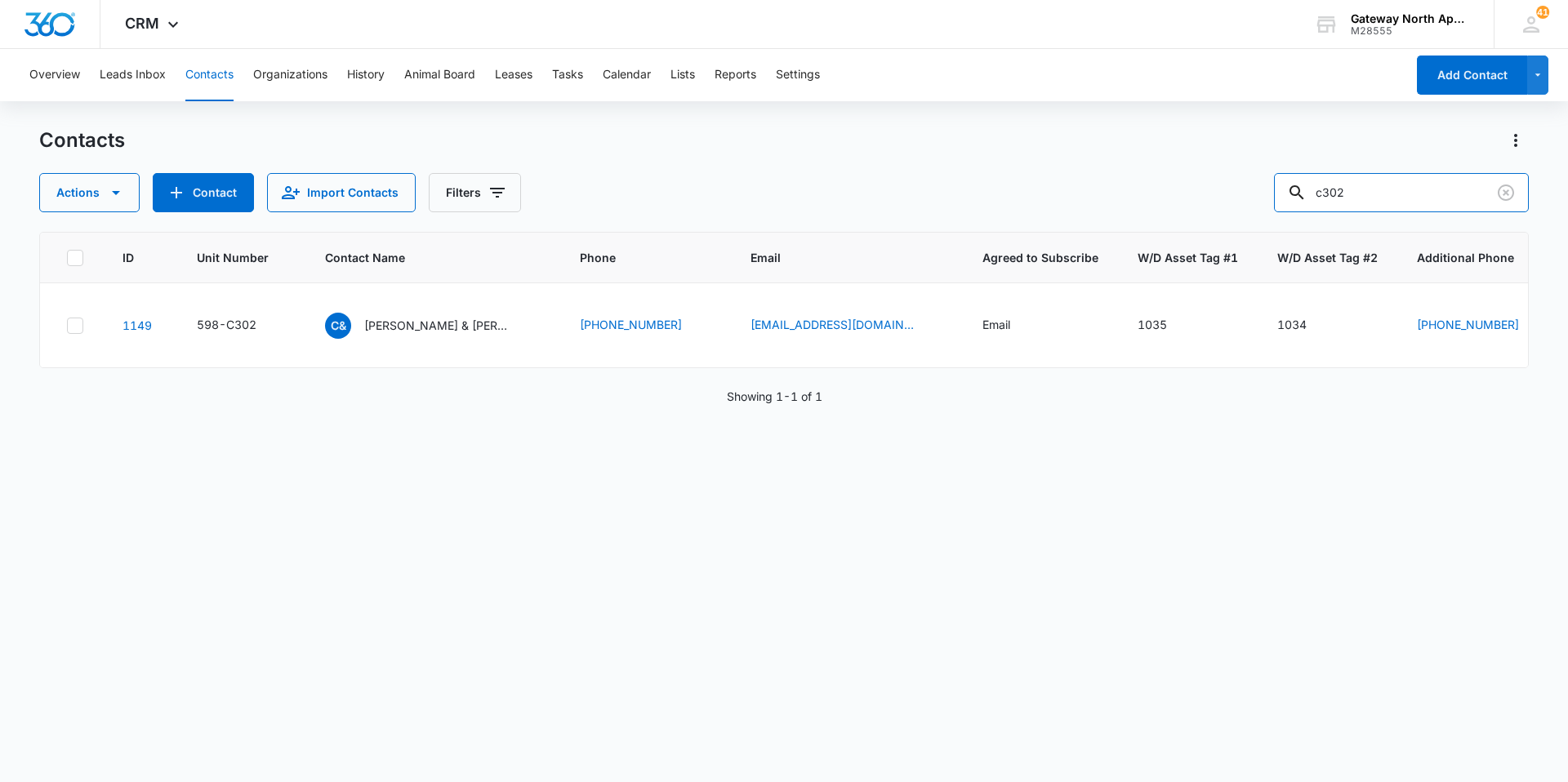
drag, startPoint x: 1359, startPoint y: 182, endPoint x: 1144, endPoint y: 174, distance: 215.1
click at [1144, 174] on div "Actions Contact Import Contacts Filters c302" at bounding box center [784, 193] width 1490 height 39
type input "e104"
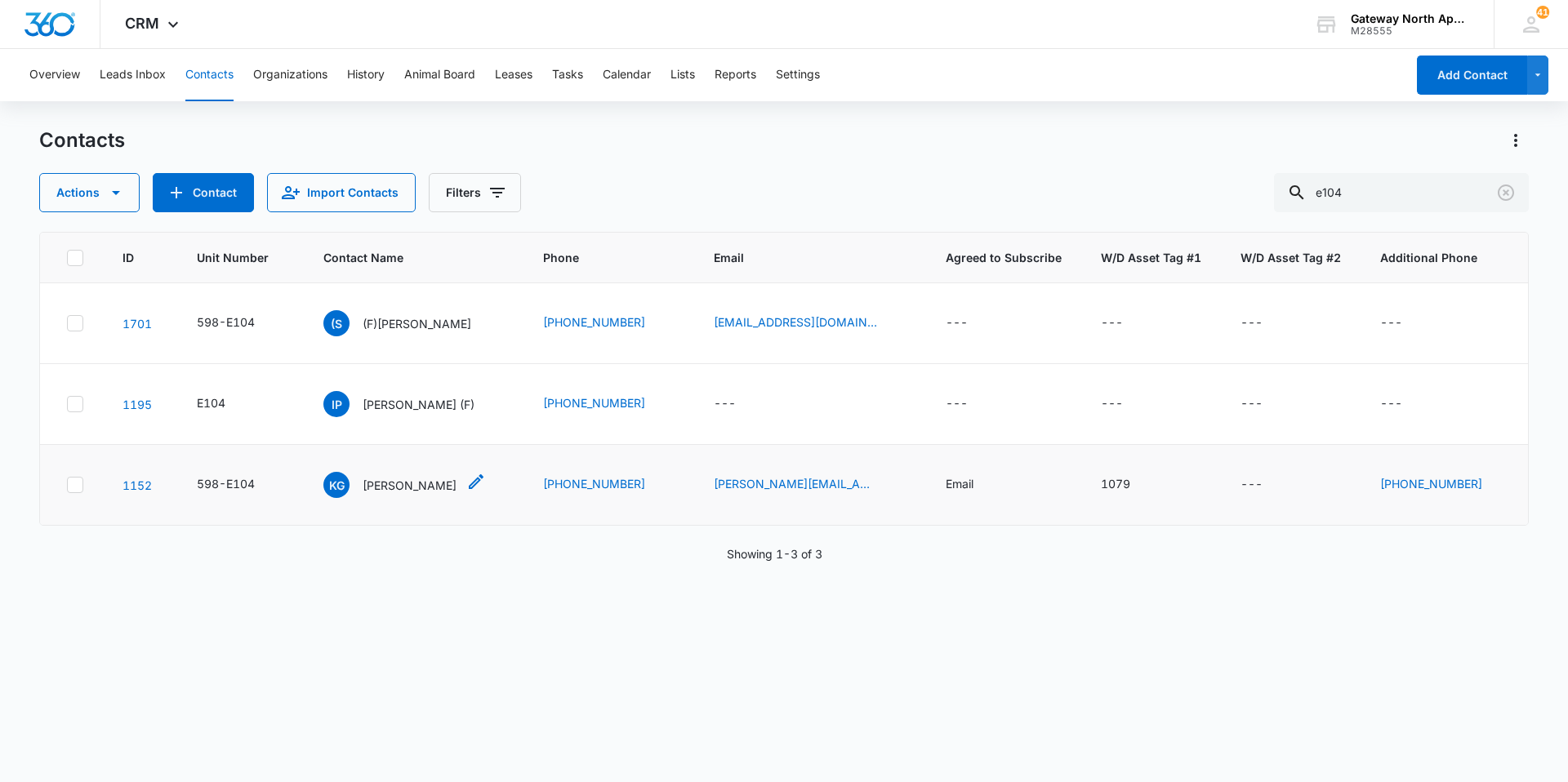
click at [400, 484] on p "[PERSON_NAME]" at bounding box center [410, 485] width 94 height 18
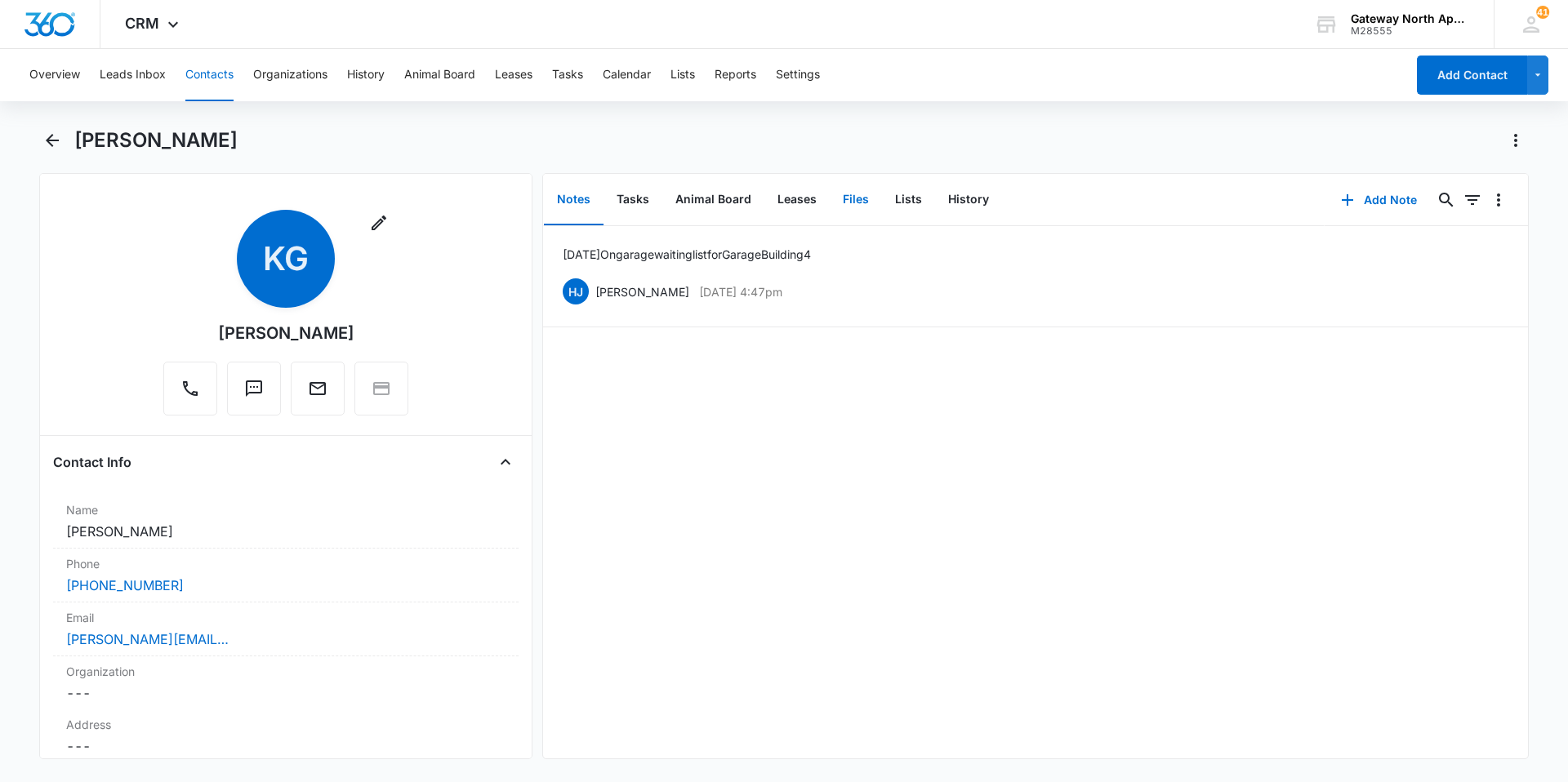
click at [857, 199] on button "Files" at bounding box center [856, 199] width 53 height 51
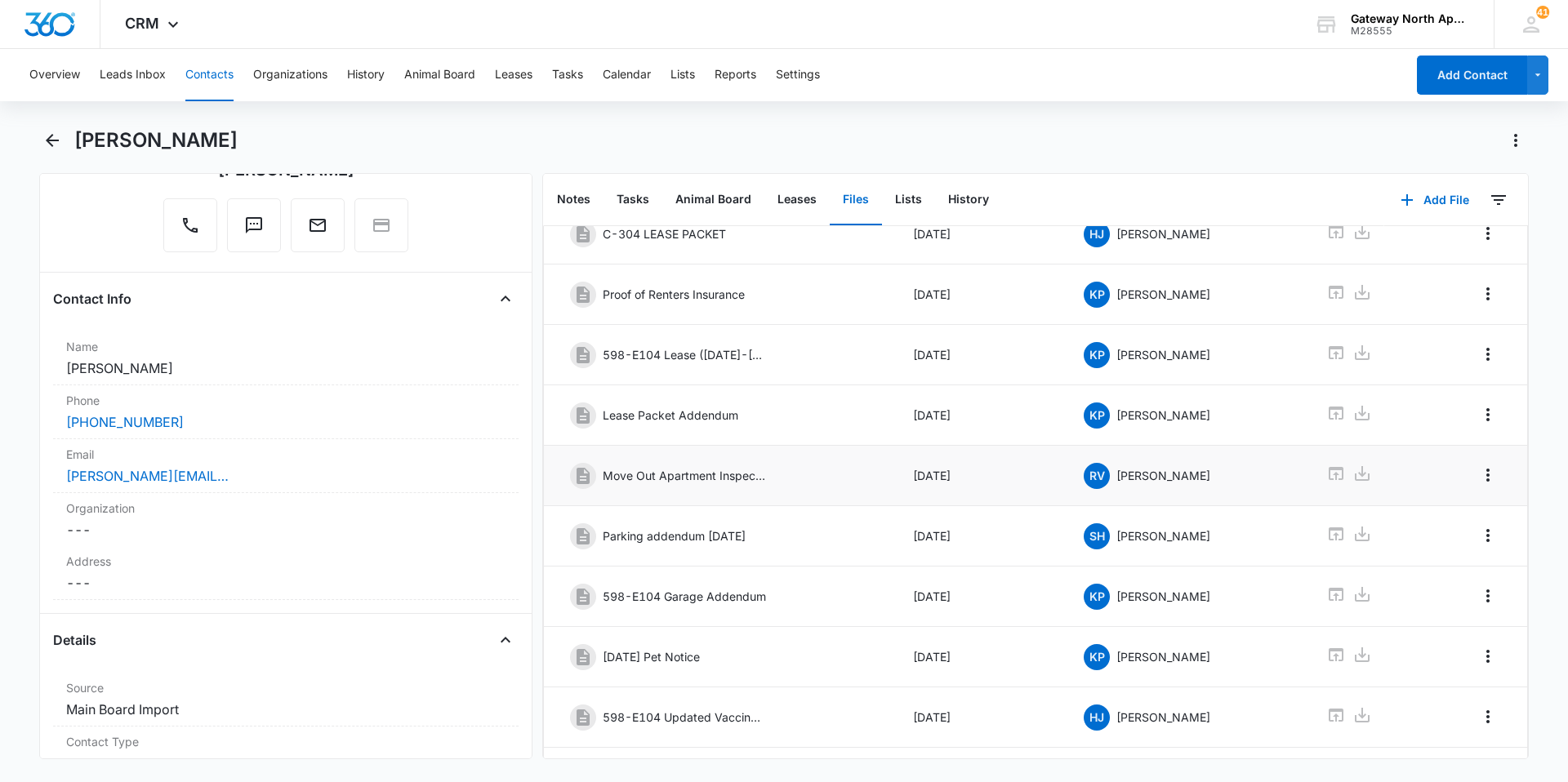
scroll to position [218, 0]
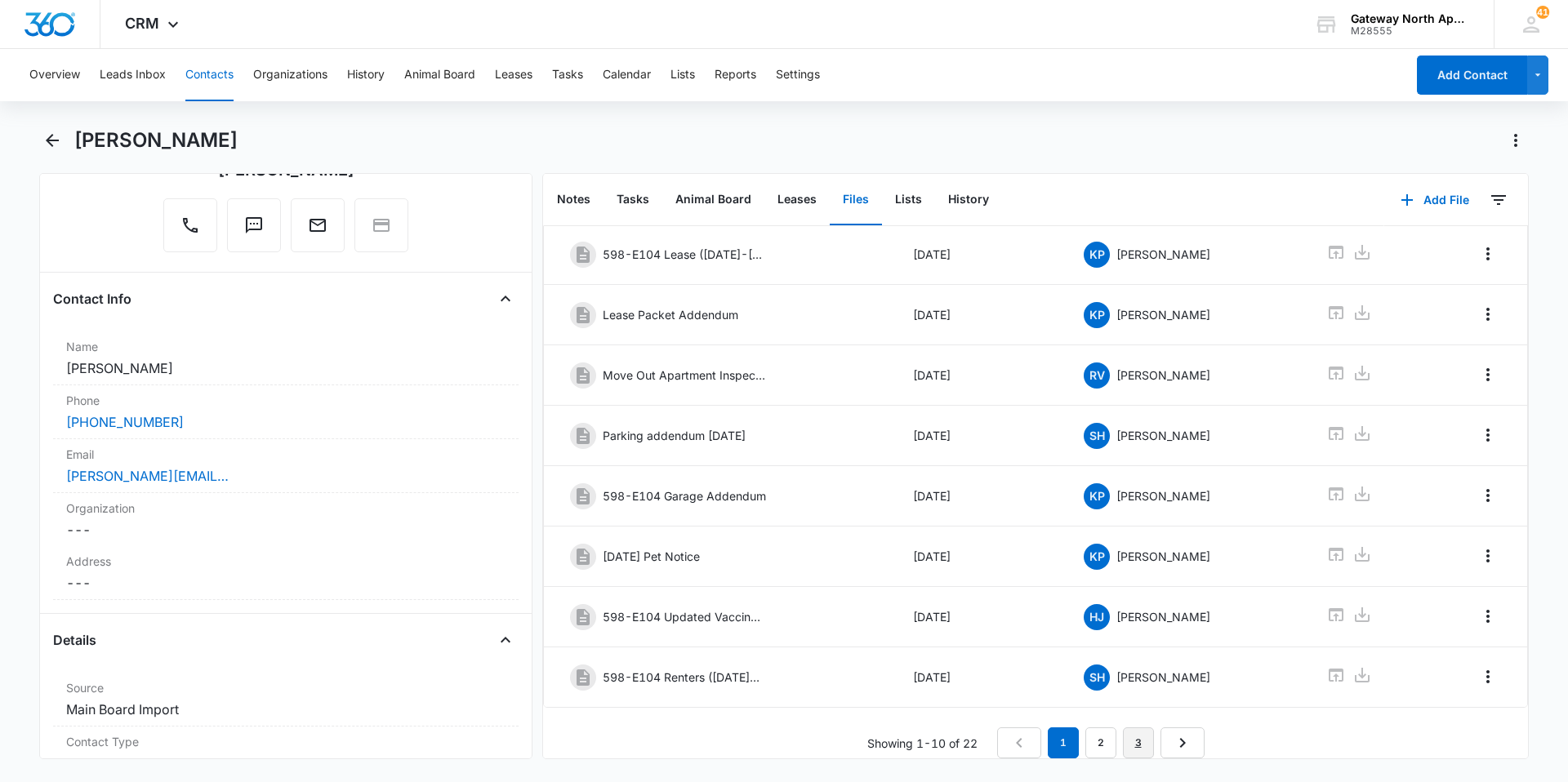
click at [1137, 734] on link "3" at bounding box center [1138, 742] width 31 height 31
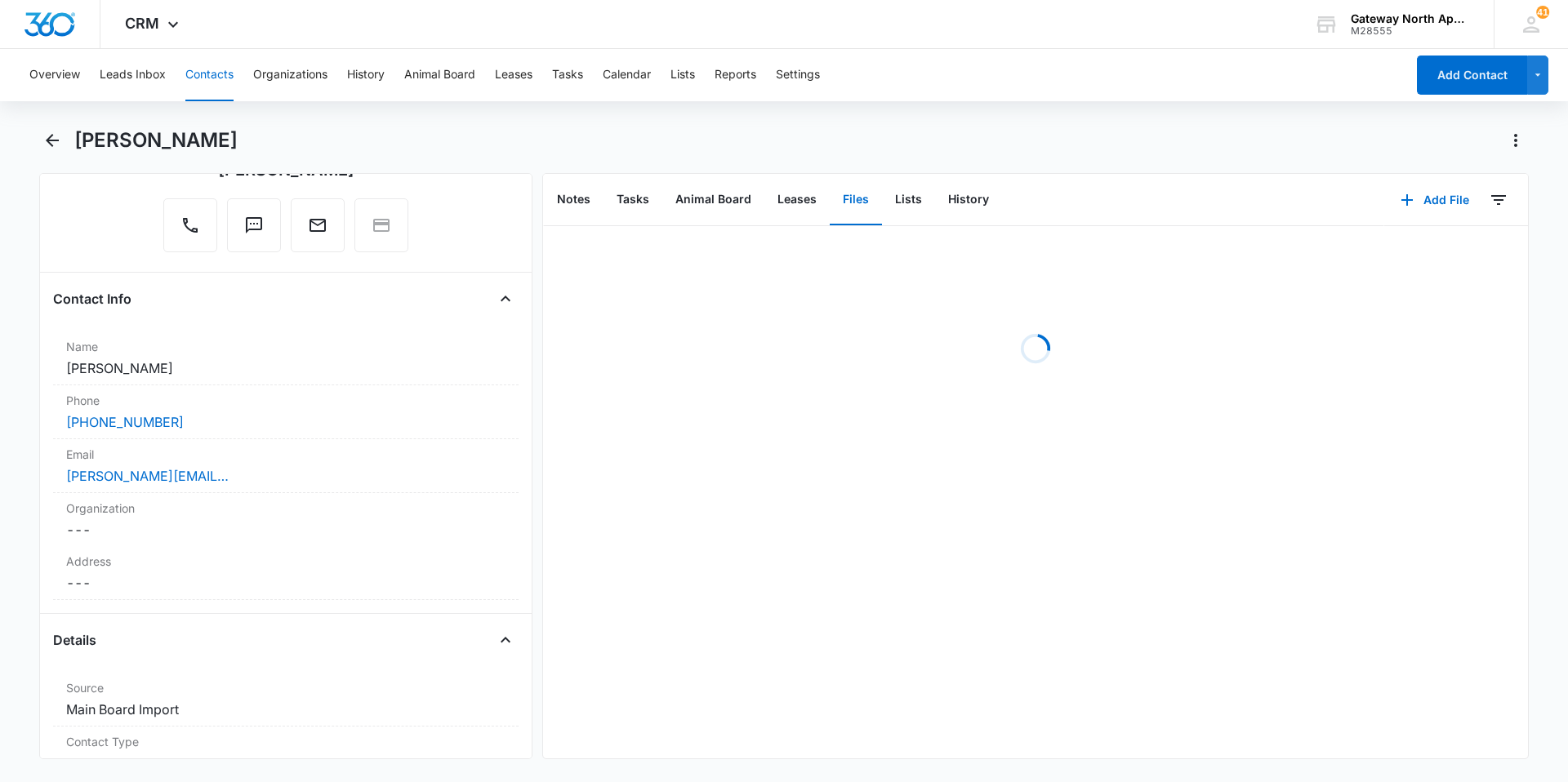
scroll to position [0, 0]
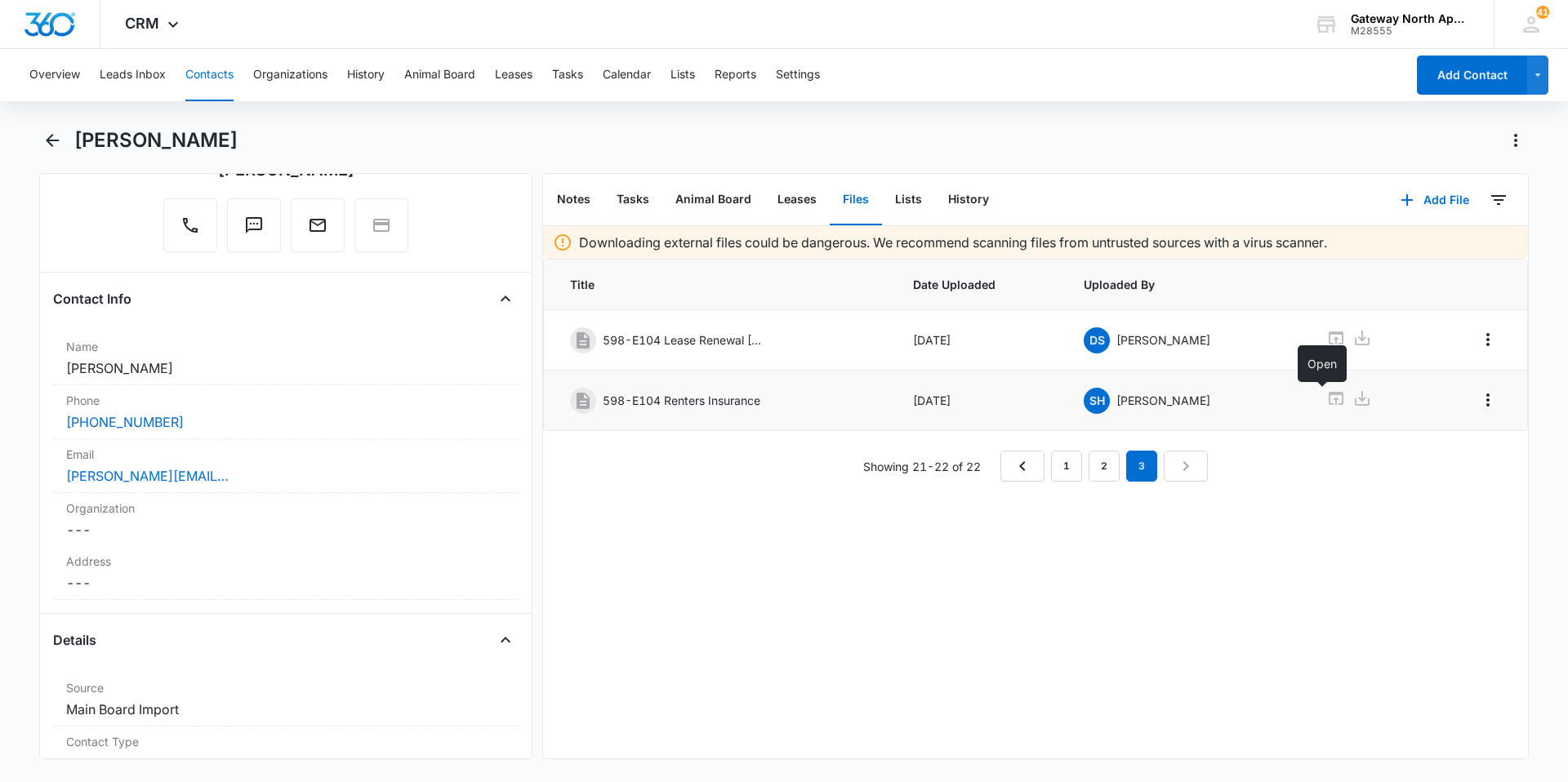
click at [1329, 394] on icon at bounding box center [1336, 399] width 15 height 13
click at [201, 76] on button "Contacts" at bounding box center [209, 75] width 48 height 53
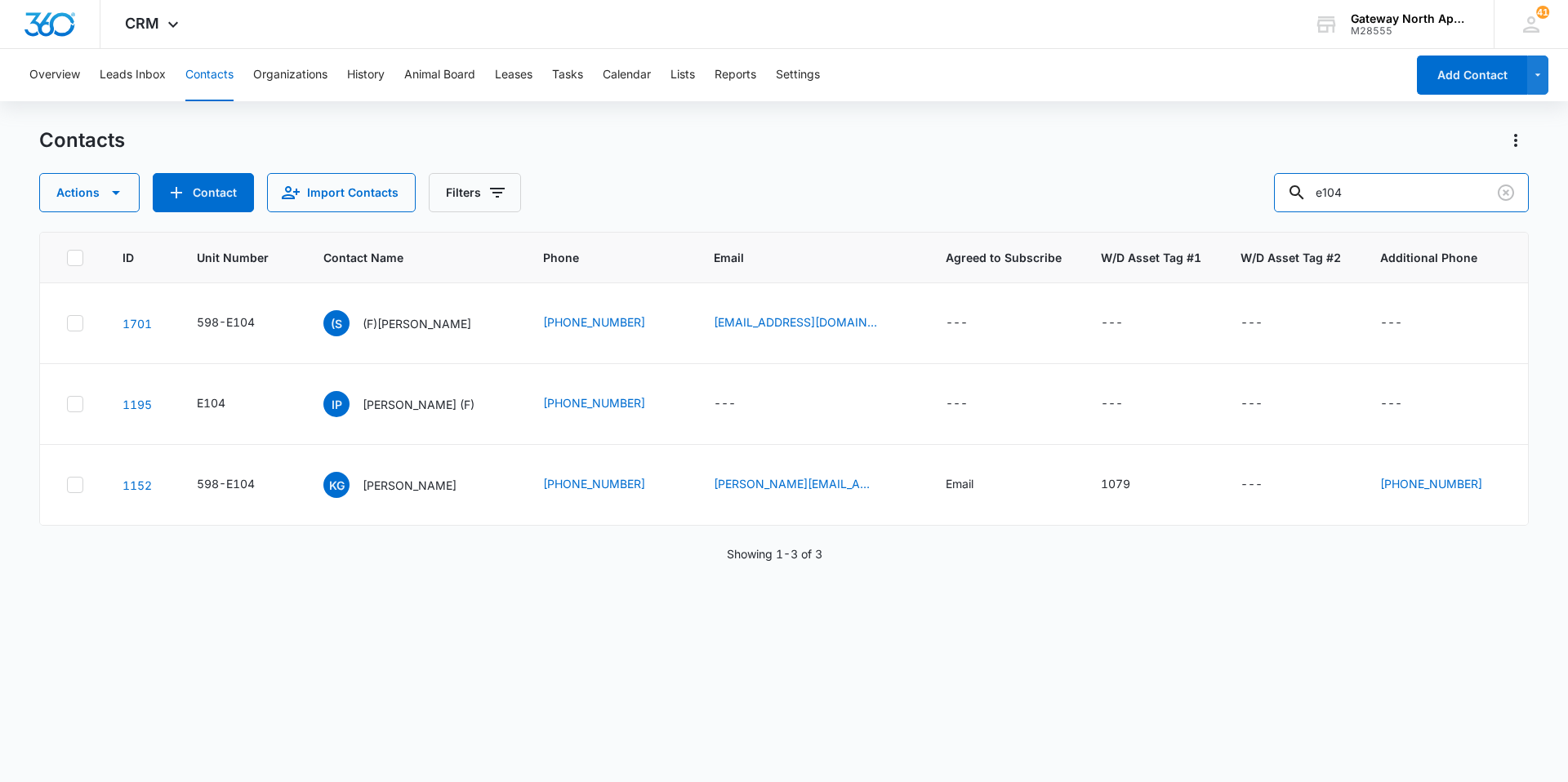
drag, startPoint x: 1265, startPoint y: 193, endPoint x: 1173, endPoint y: 191, distance: 92.0
click at [1169, 193] on div "Actions Contact Import Contacts Filters e104" at bounding box center [784, 193] width 1490 height 39
type input "zirk"
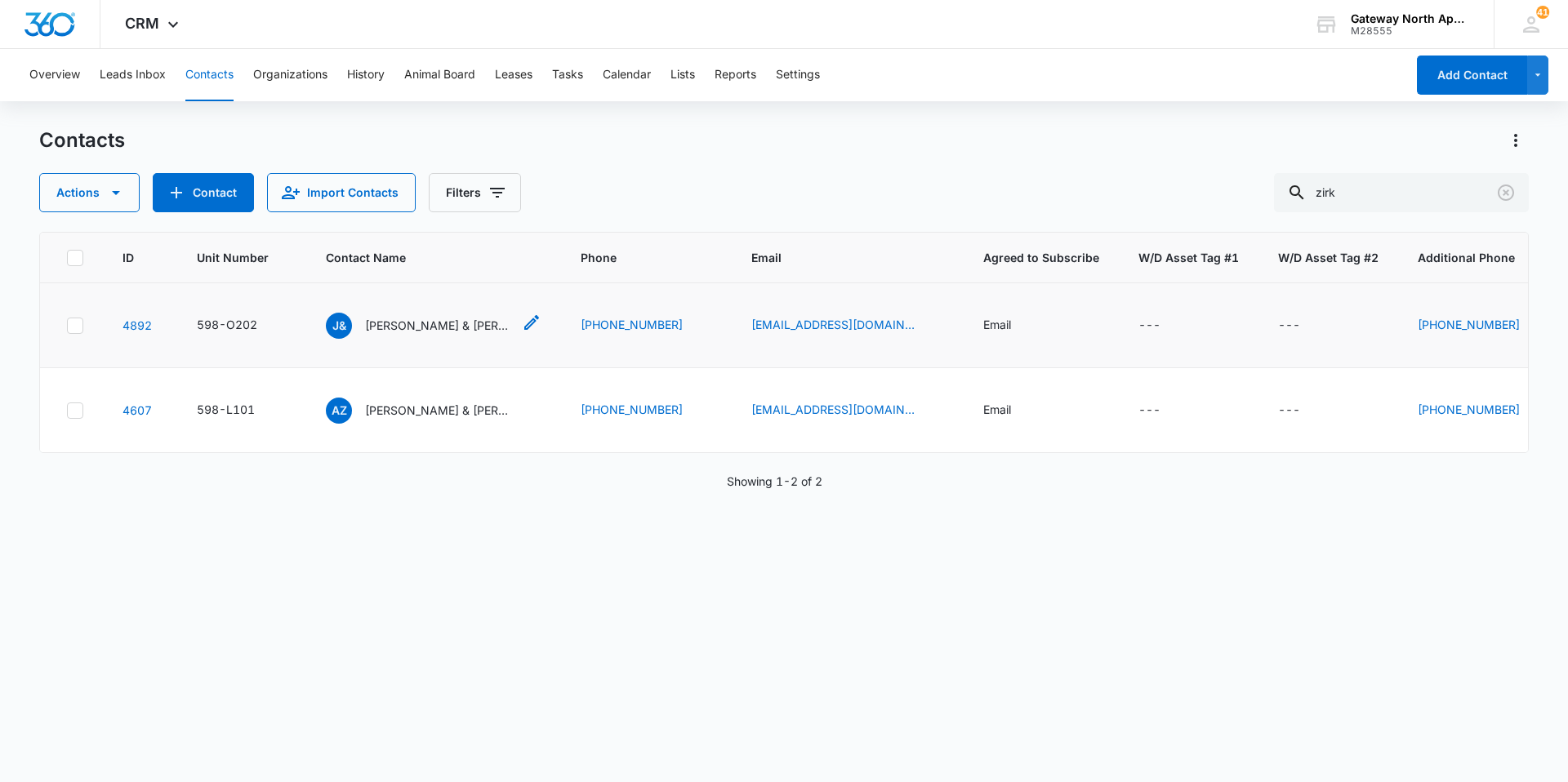
click at [384, 317] on p "[PERSON_NAME] & [PERSON_NAME]" at bounding box center [439, 325] width 147 height 18
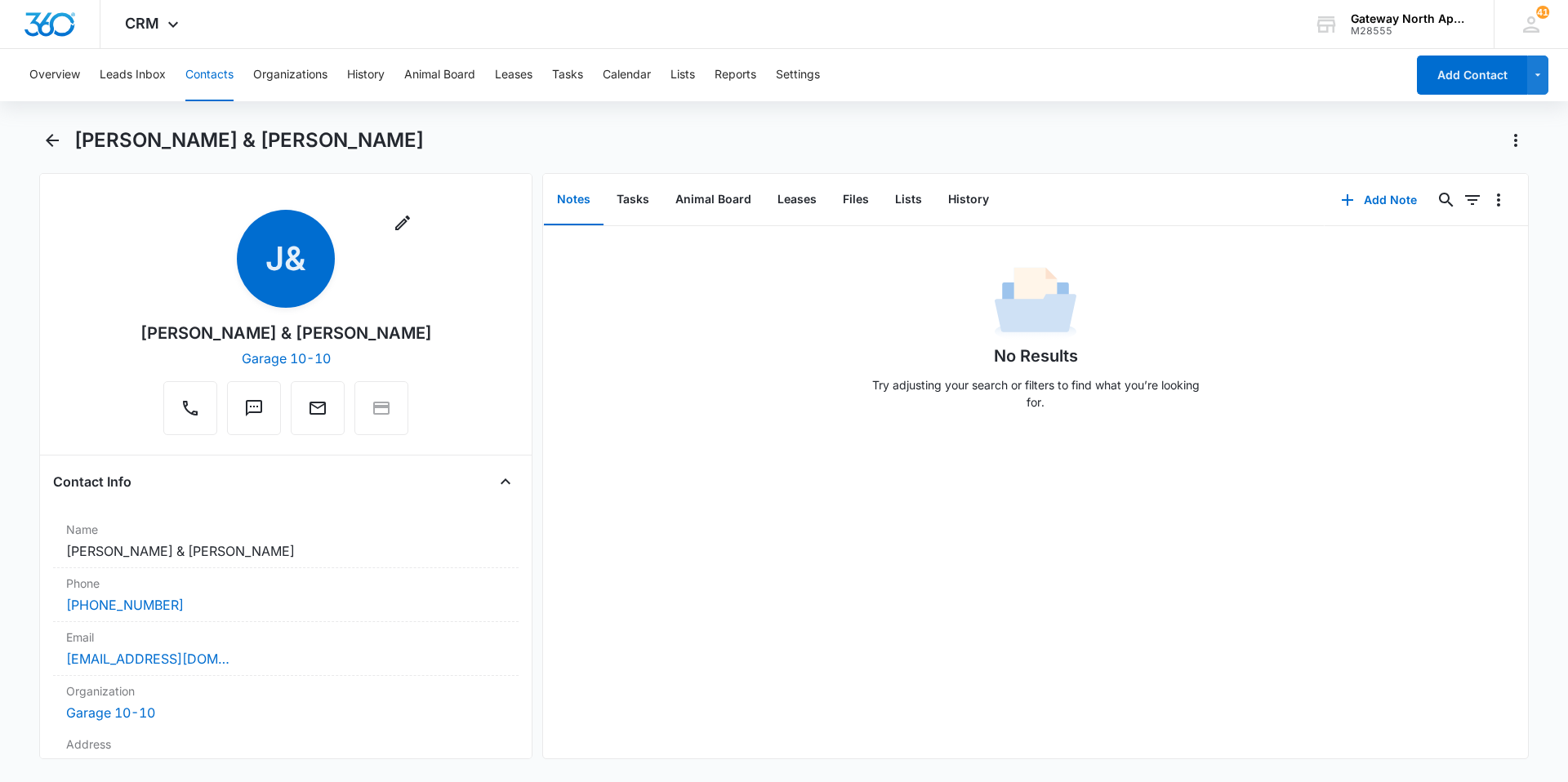
click at [218, 63] on button "Contacts" at bounding box center [209, 75] width 48 height 53
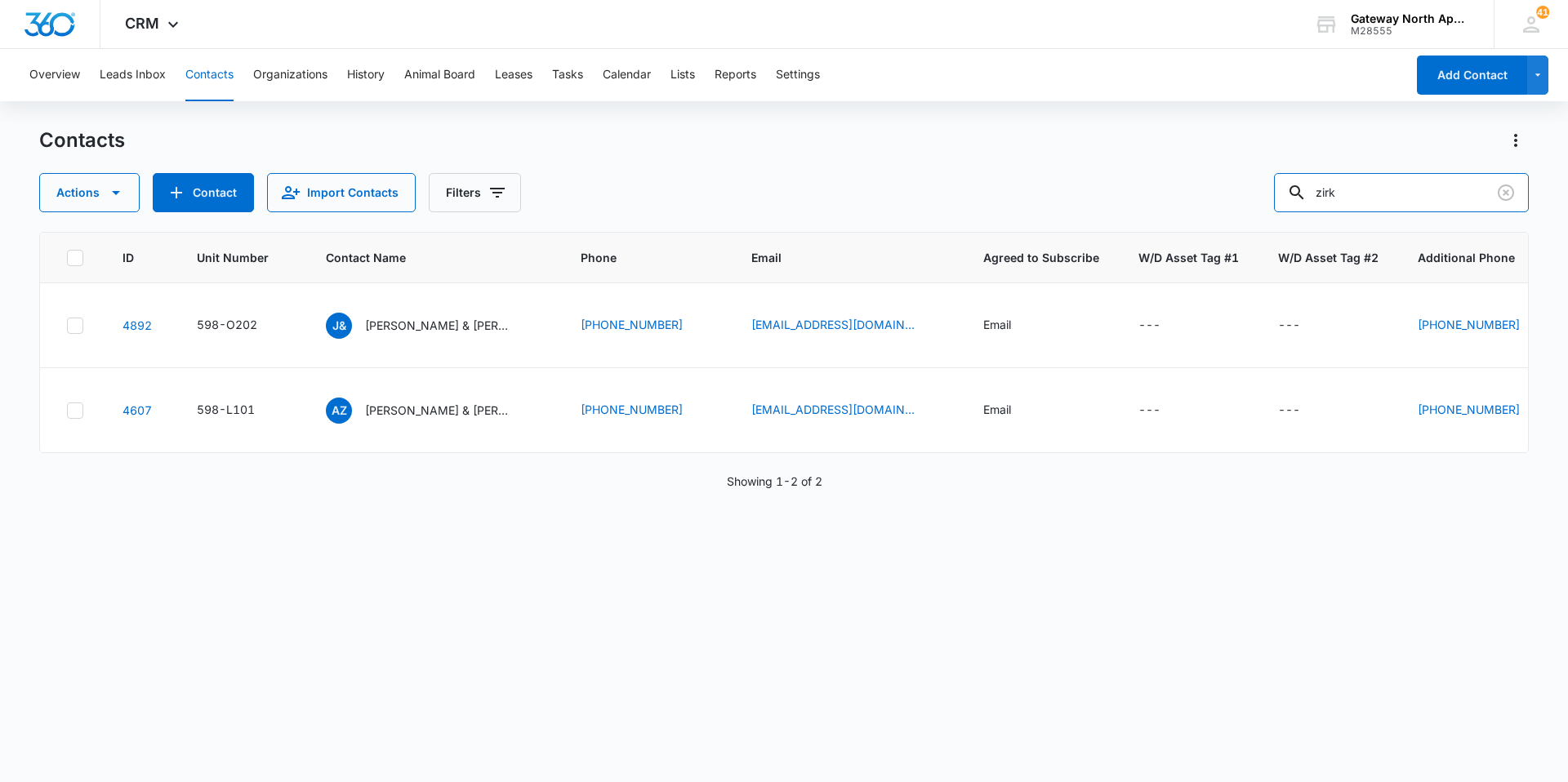
drag, startPoint x: 1395, startPoint y: 189, endPoint x: 1176, endPoint y: 191, distance: 219.0
click at [1184, 191] on div "Actions Contact Import Contacts Filters zirk" at bounding box center [784, 193] width 1490 height 39
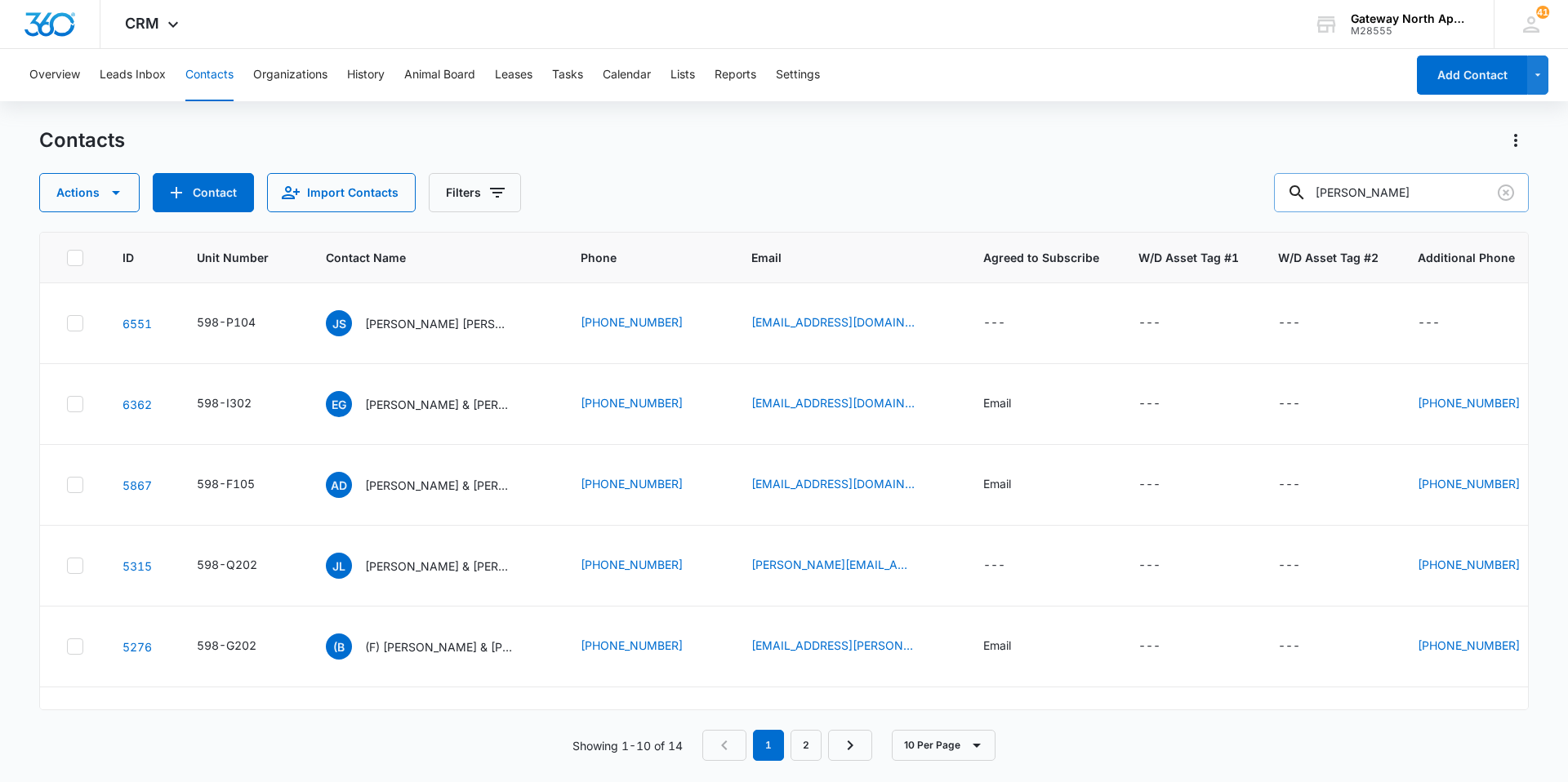
type input "[PERSON_NAME]"
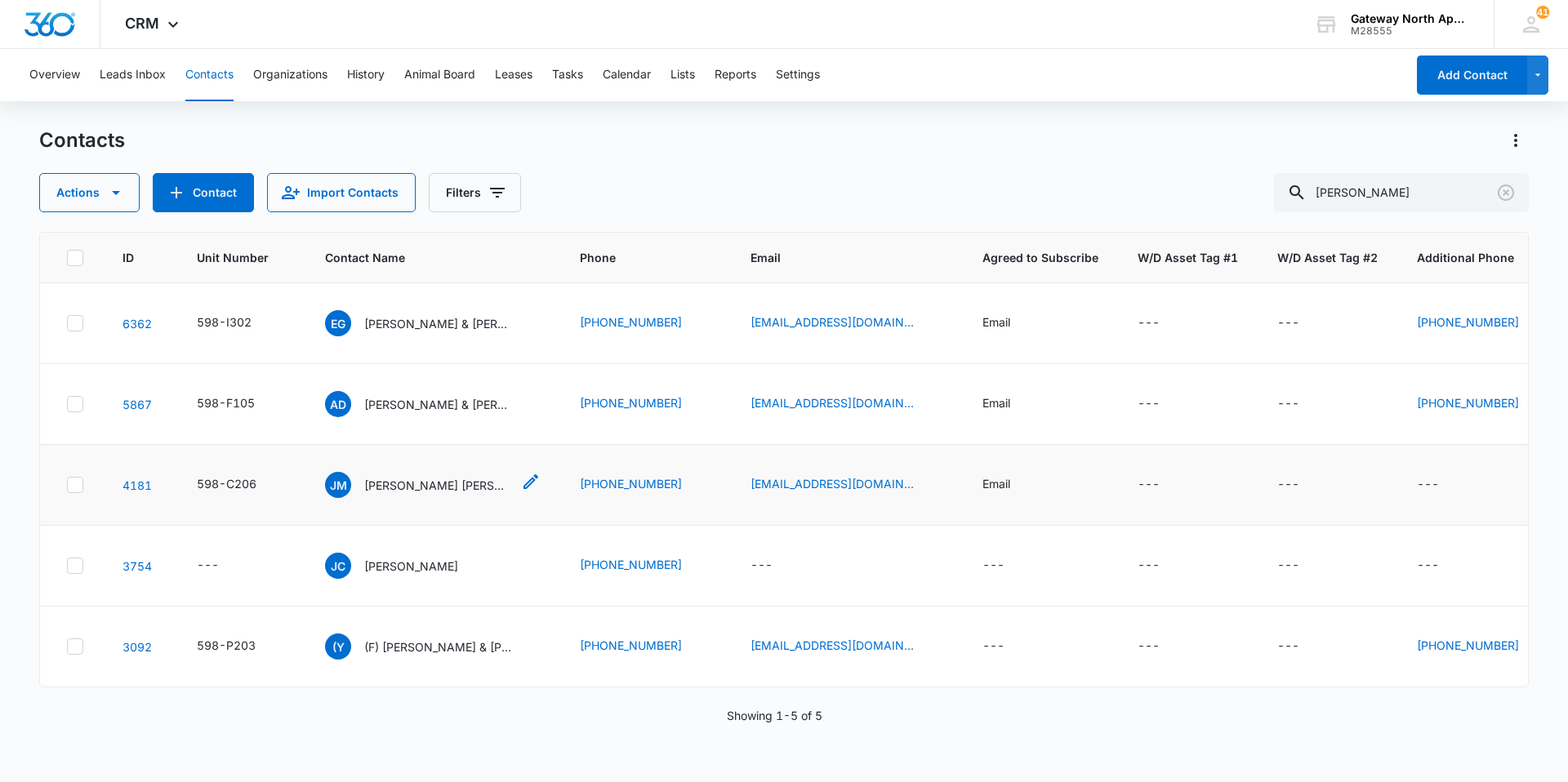
click at [420, 483] on p "[PERSON_NAME] [PERSON_NAME]" at bounding box center [438, 485] width 147 height 18
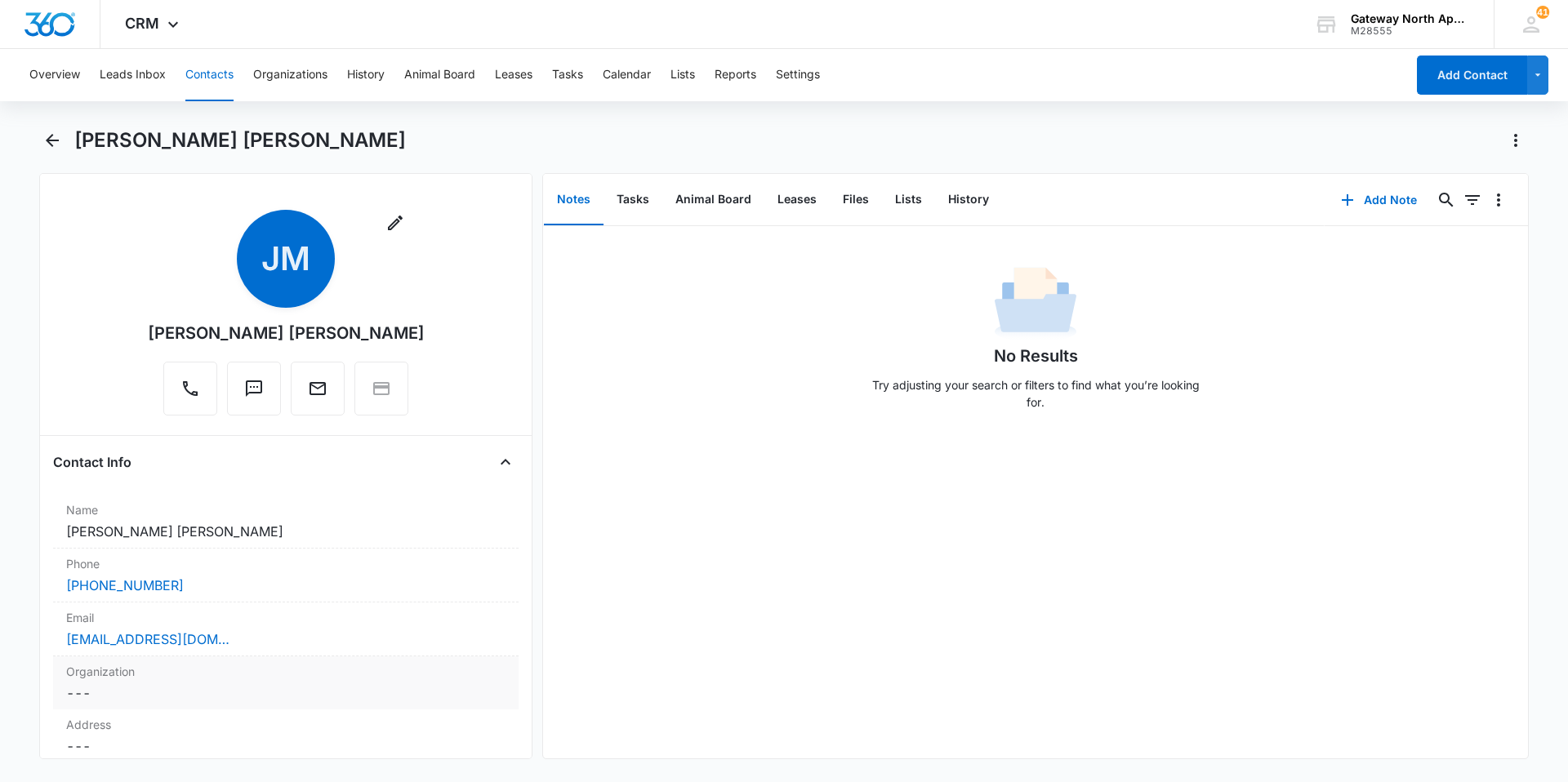
click at [185, 681] on div "Organization Cancel Save Changes ---" at bounding box center [286, 683] width 465 height 53
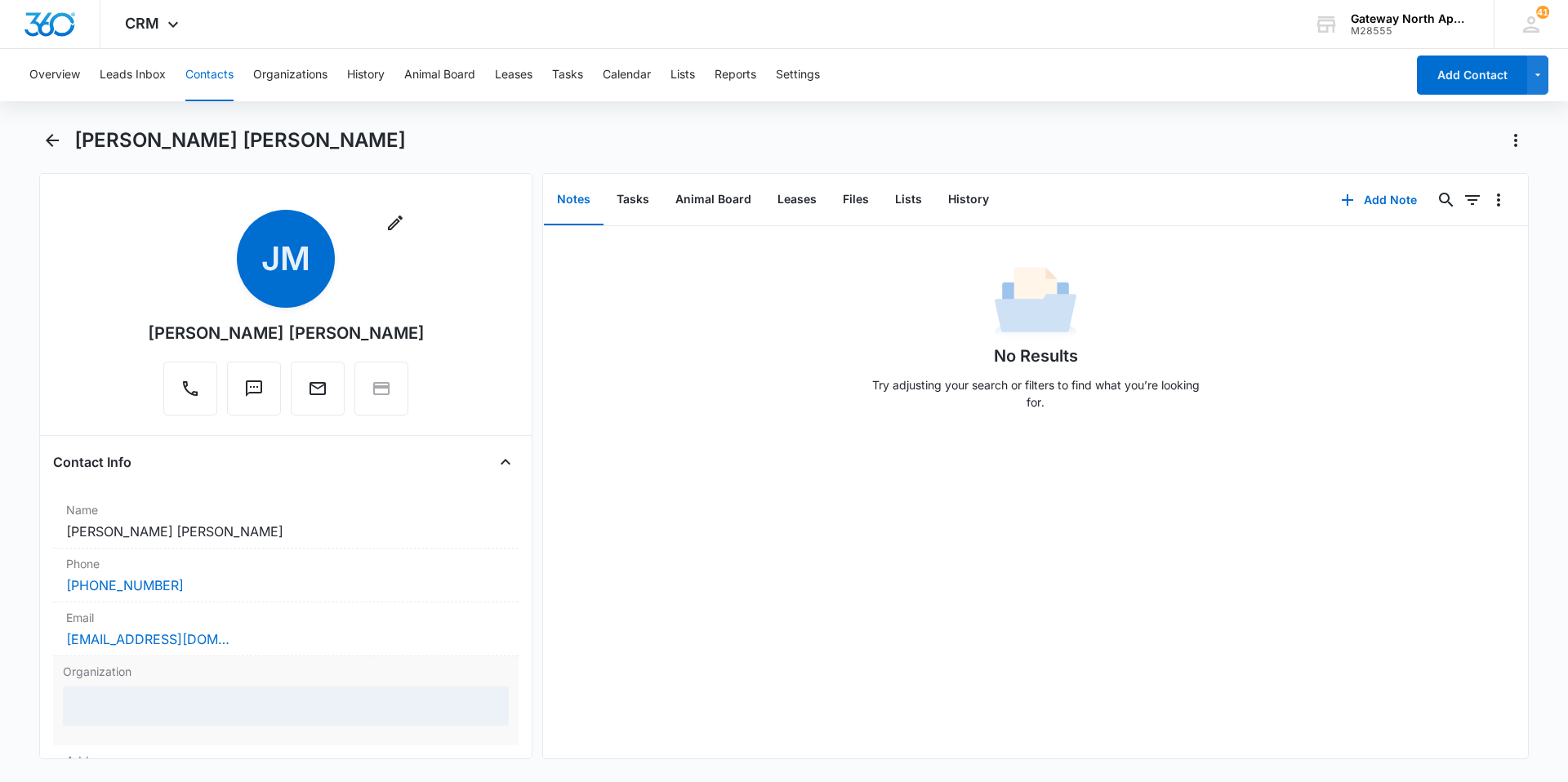
click at [186, 703] on div at bounding box center [285, 705] width 445 height 39
click at [180, 709] on div at bounding box center [266, 706] width 375 height 23
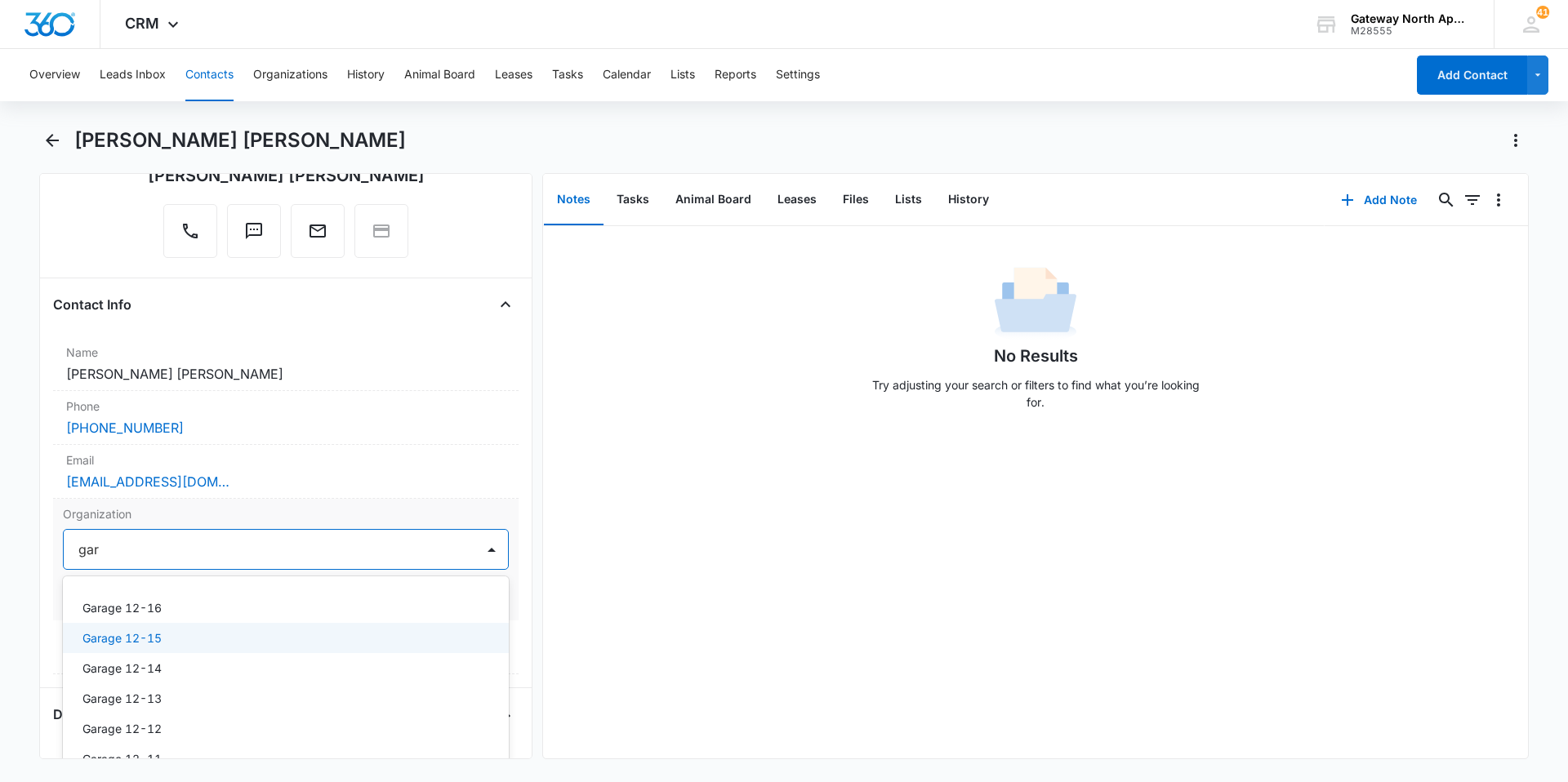
scroll to position [163, 0]
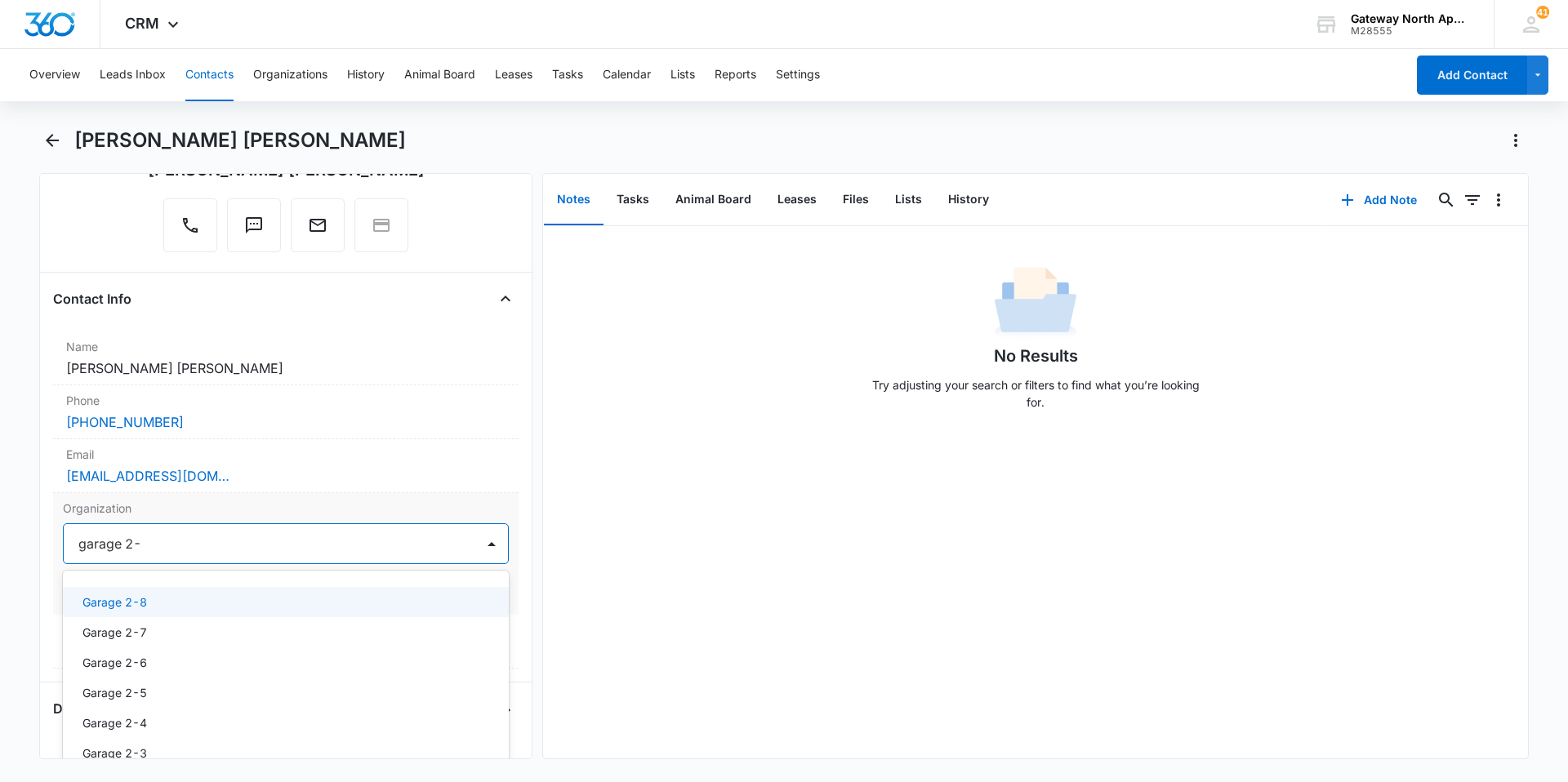
type input "garage 2-3"
click at [171, 606] on div "Garage 2-3" at bounding box center [284, 602] width 404 height 18
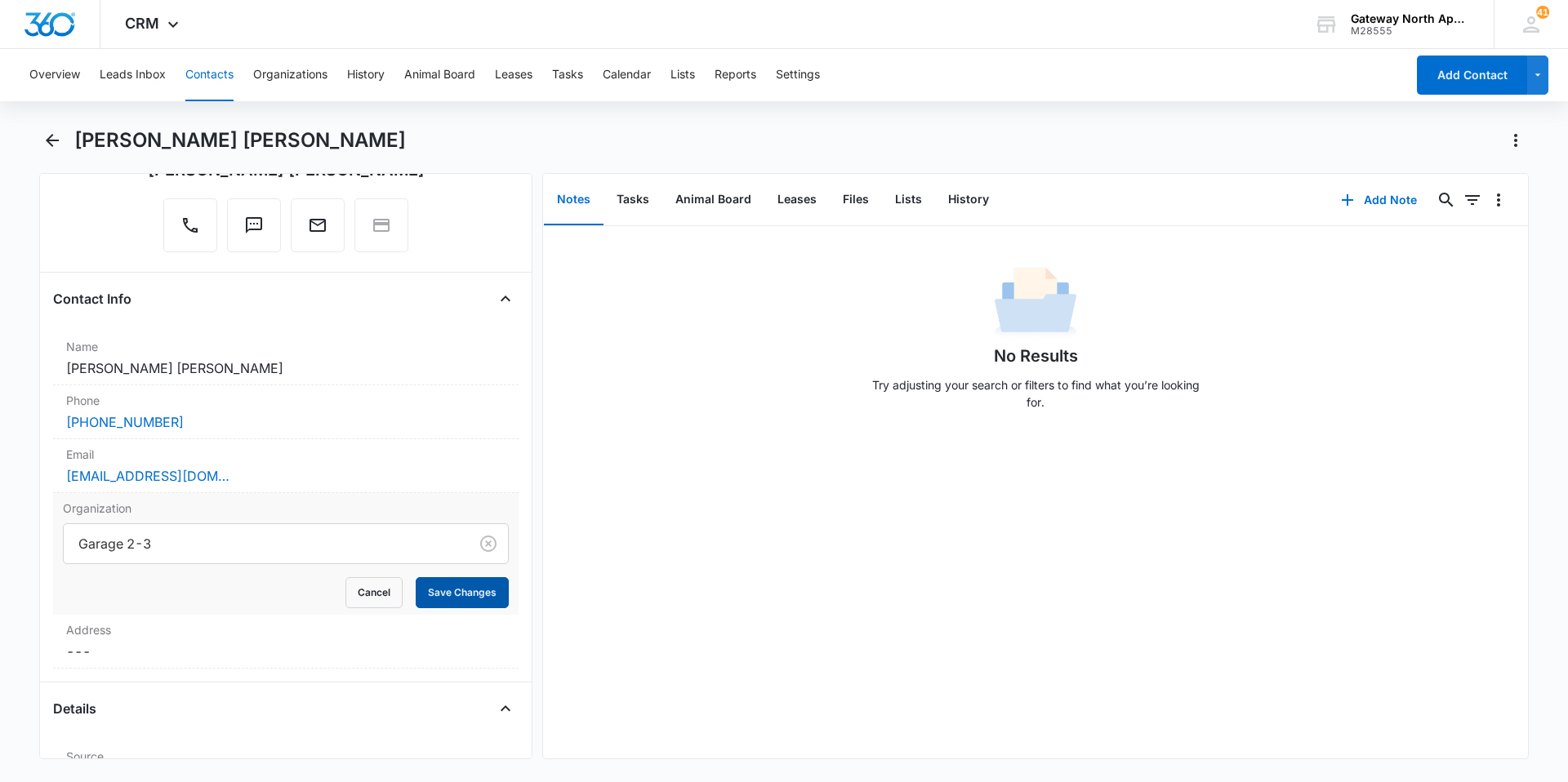
click at [456, 595] on button "Save Changes" at bounding box center [462, 592] width 93 height 31
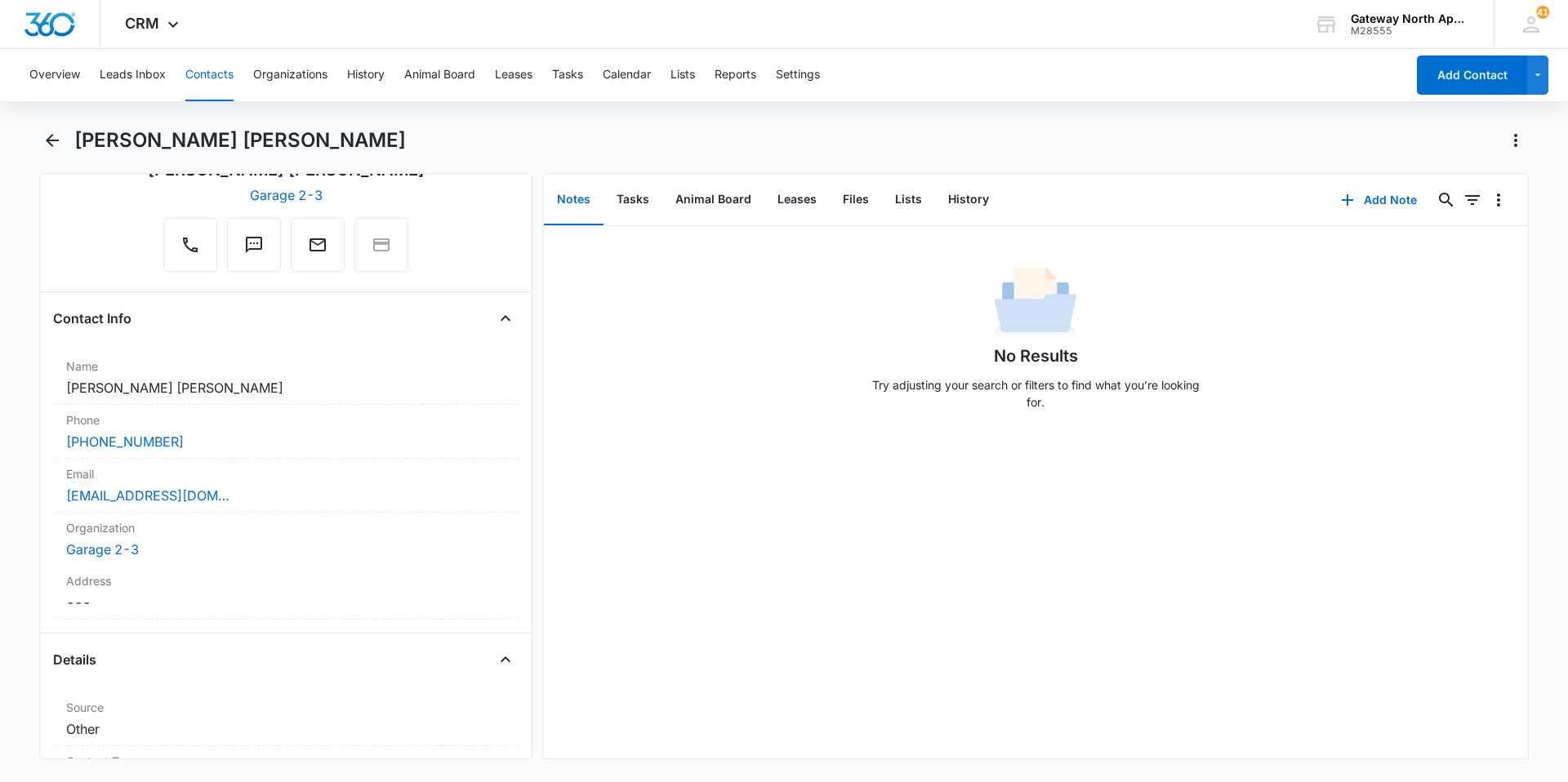
click at [214, 79] on button "Contacts" at bounding box center [209, 75] width 48 height 53
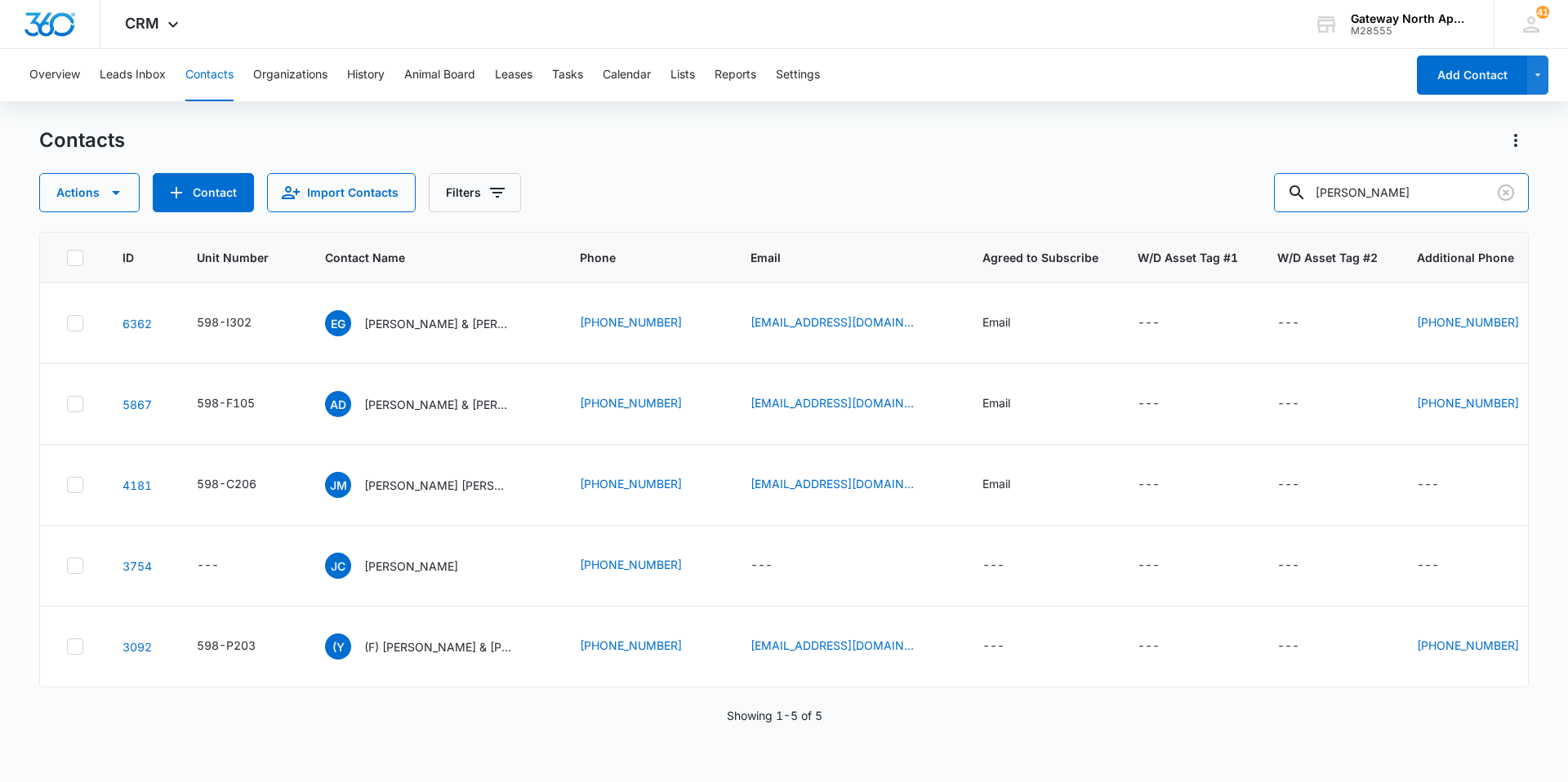
drag, startPoint x: 1331, startPoint y: 194, endPoint x: 1213, endPoint y: 199, distance: 118.1
click at [1214, 196] on div "Actions Contact Import Contacts Filters [PERSON_NAME]" at bounding box center [784, 193] width 1490 height 39
type input "j101"
